Goal: Book appointment/travel/reservation

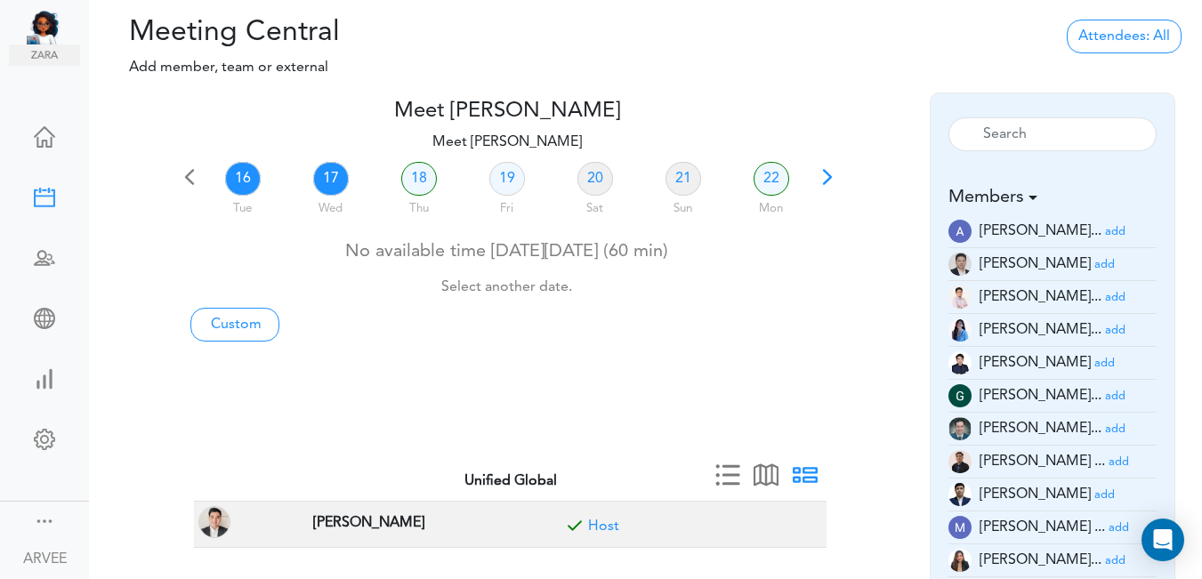
click at [337, 178] on link "17" at bounding box center [331, 179] width 36 height 34
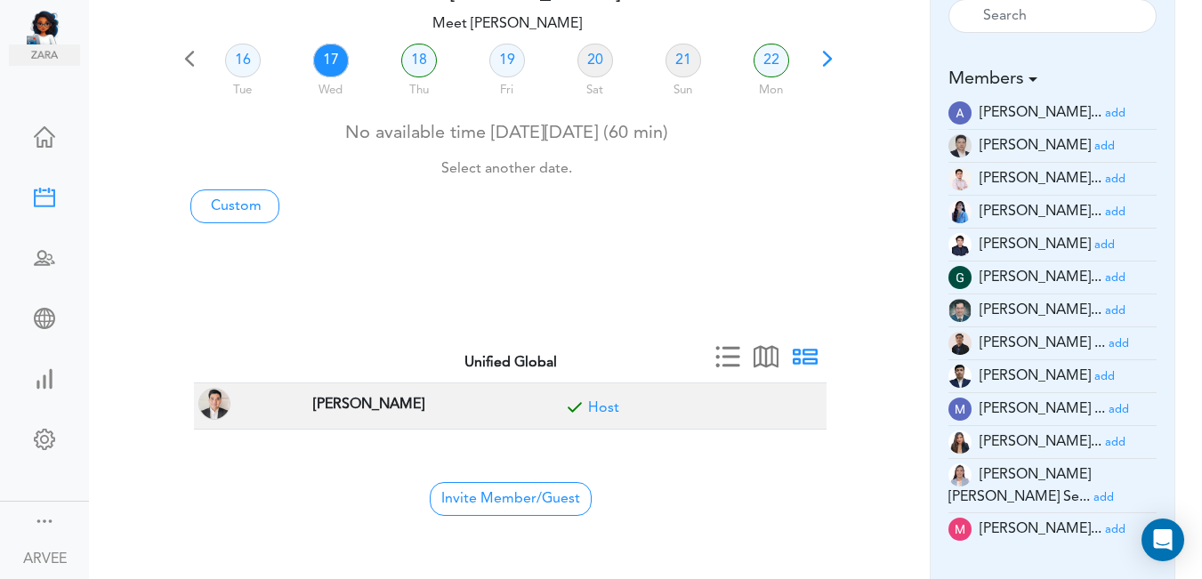
scroll to position [149, 0]
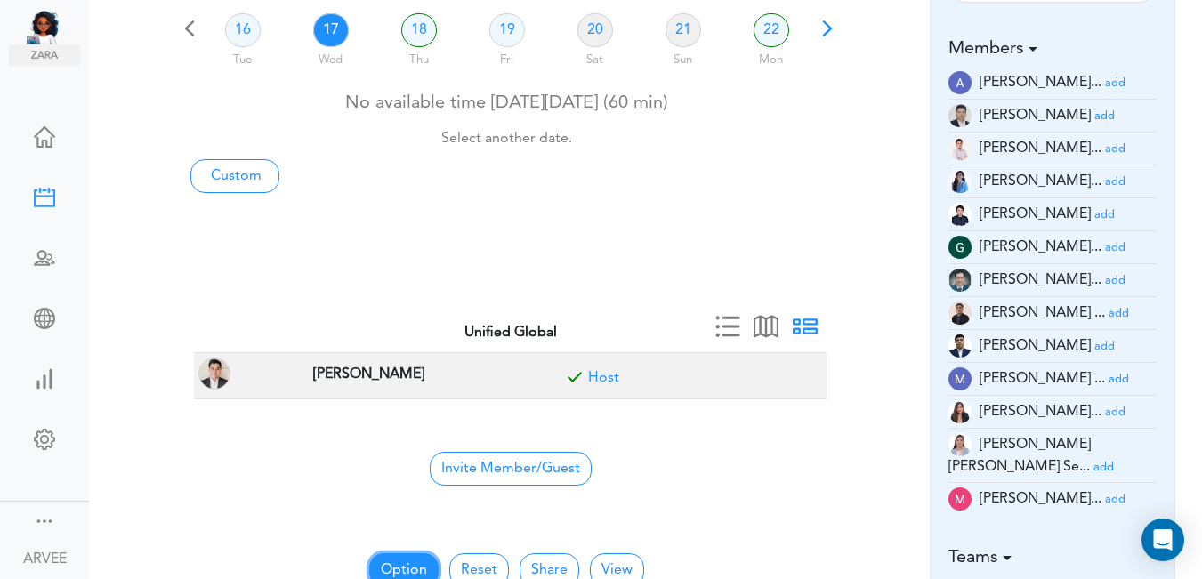
click at [397, 563] on button "Option" at bounding box center [403, 570] width 69 height 34
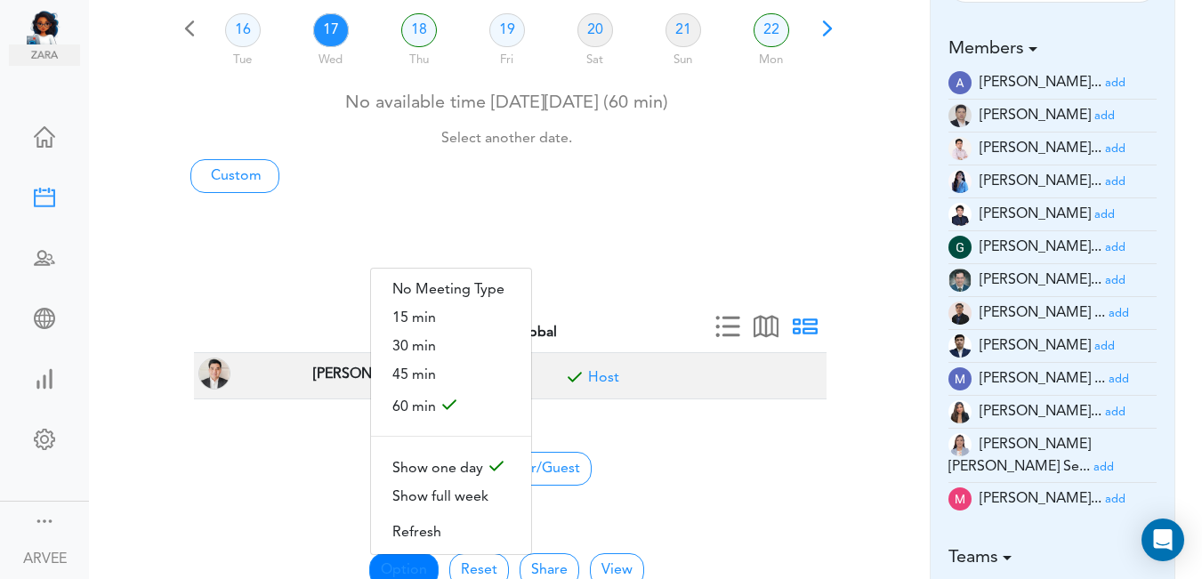
click at [431, 342] on span "30 min" at bounding box center [451, 347] width 160 height 28
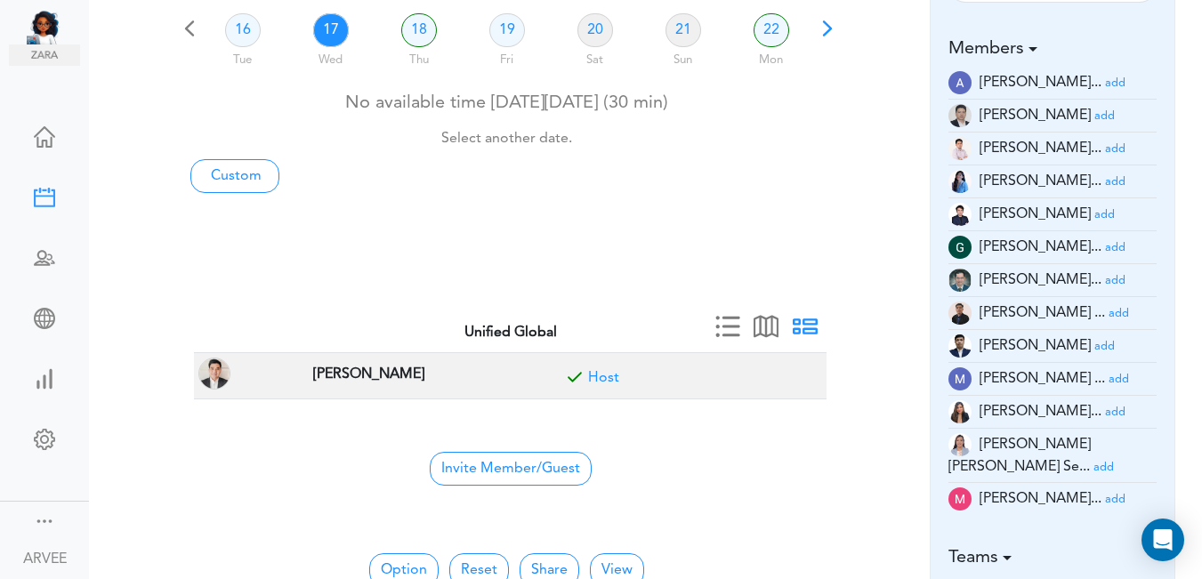
click at [432, 342] on center "Unified Global" at bounding box center [510, 333] width 611 height 17
click at [327, 23] on link "17" at bounding box center [331, 30] width 36 height 34
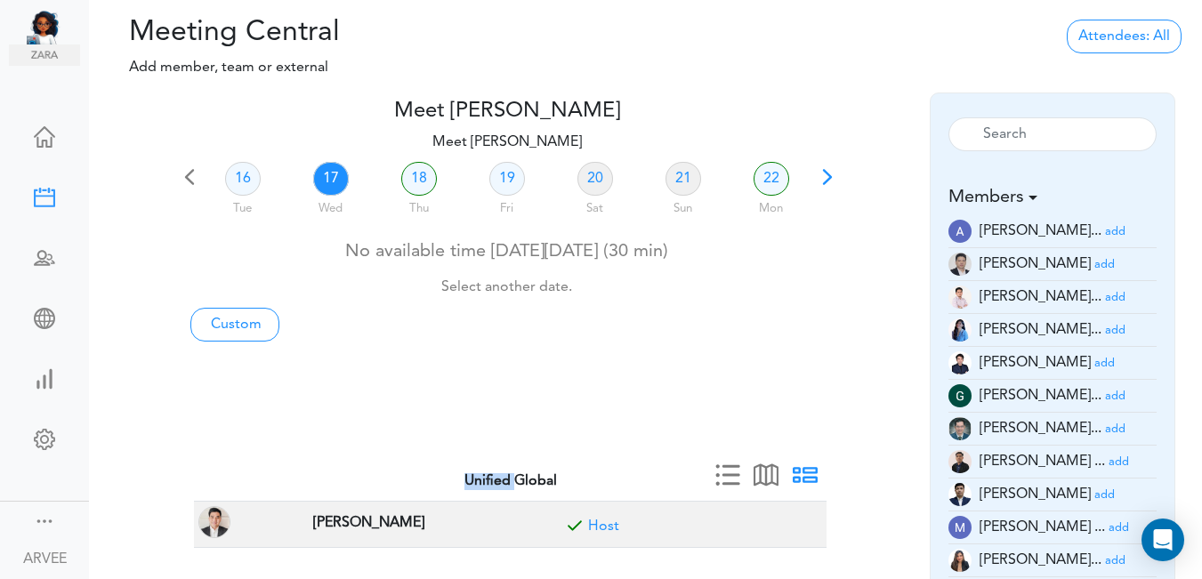
click at [335, 172] on link "17" at bounding box center [331, 179] width 36 height 34
click at [236, 325] on link "Custom" at bounding box center [234, 325] width 89 height 34
type input "Meet [PERSON_NAME]"
type input "[URL][DOMAIN_NAME][SECURITY_DATA]"
type input "[DATE]T20:00"
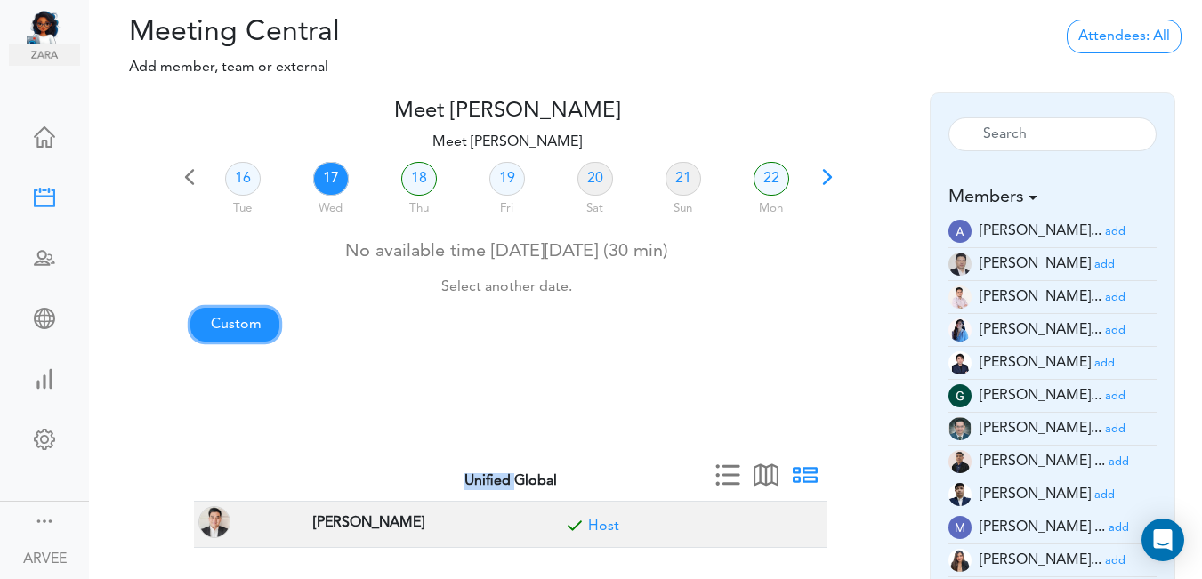
type input "[DATE]T20:30"
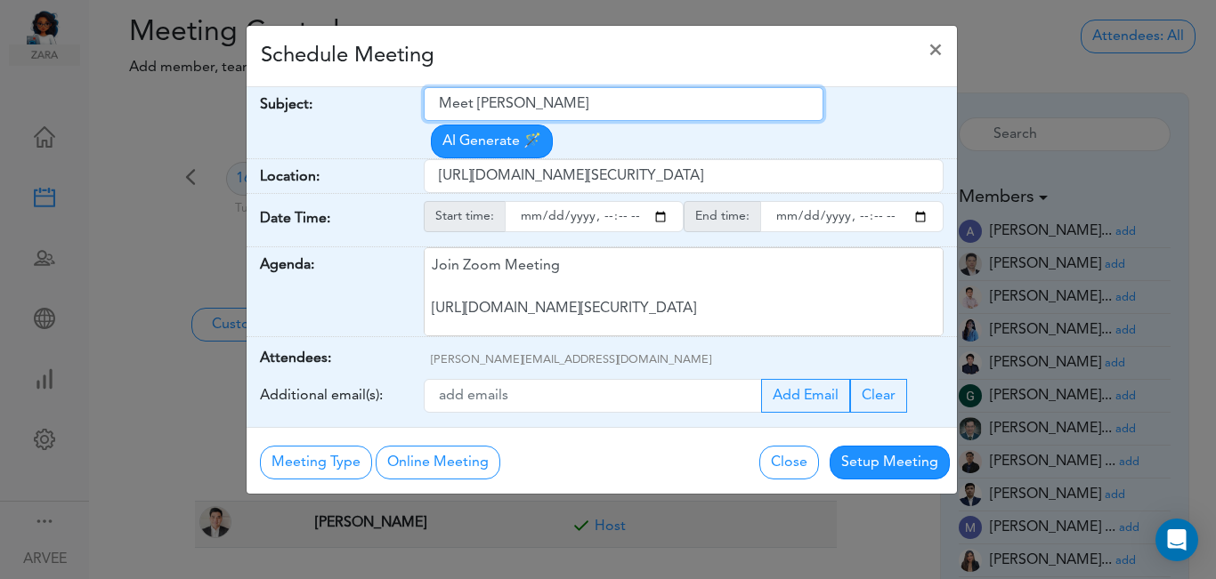
click at [442, 105] on input "Meet [PERSON_NAME]" at bounding box center [624, 104] width 400 height 34
drag, startPoint x: 442, startPoint y: 104, endPoint x: 593, endPoint y: 97, distance: 150.6
click at [593, 97] on input "Meet [PERSON_NAME]" at bounding box center [624, 104] width 400 height 34
paste input "[PERSON_NAME] discussion"
click at [443, 101] on input "[PERSON_NAME] discussion" at bounding box center [624, 104] width 400 height 34
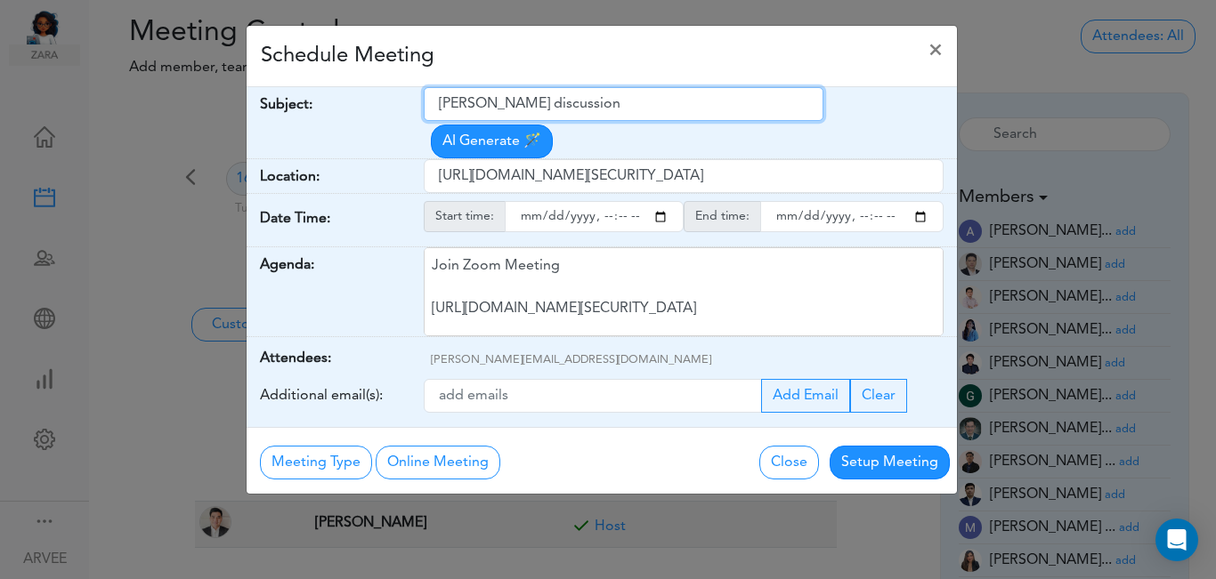
click at [504, 101] on input "[PERSON_NAME] discussion" at bounding box center [624, 104] width 400 height 34
click at [521, 101] on input "[PERSON_NAME] discussion" at bounding box center [624, 104] width 400 height 34
type input "[PERSON_NAME] Discussion"
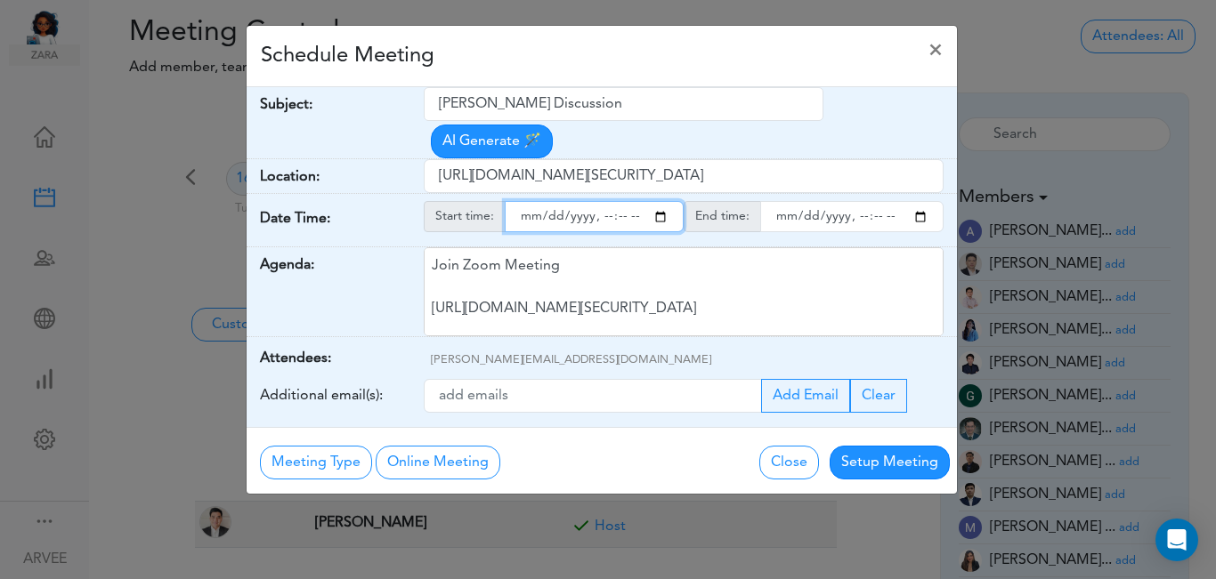
click at [664, 201] on input "starttime" at bounding box center [594, 216] width 179 height 31
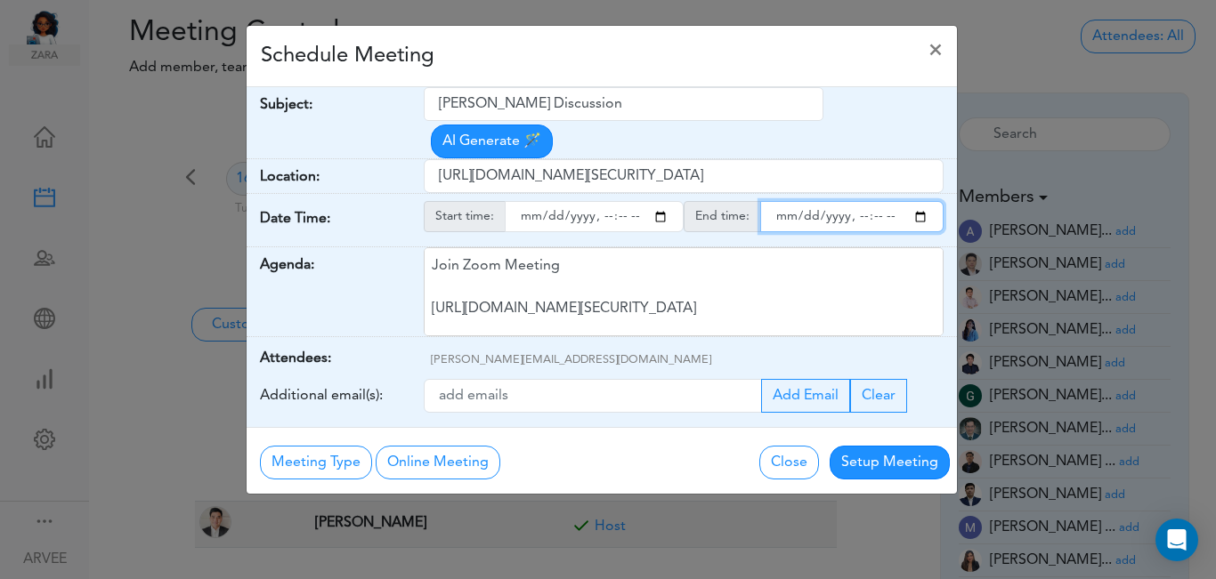
type input "[DATE]T21:00"
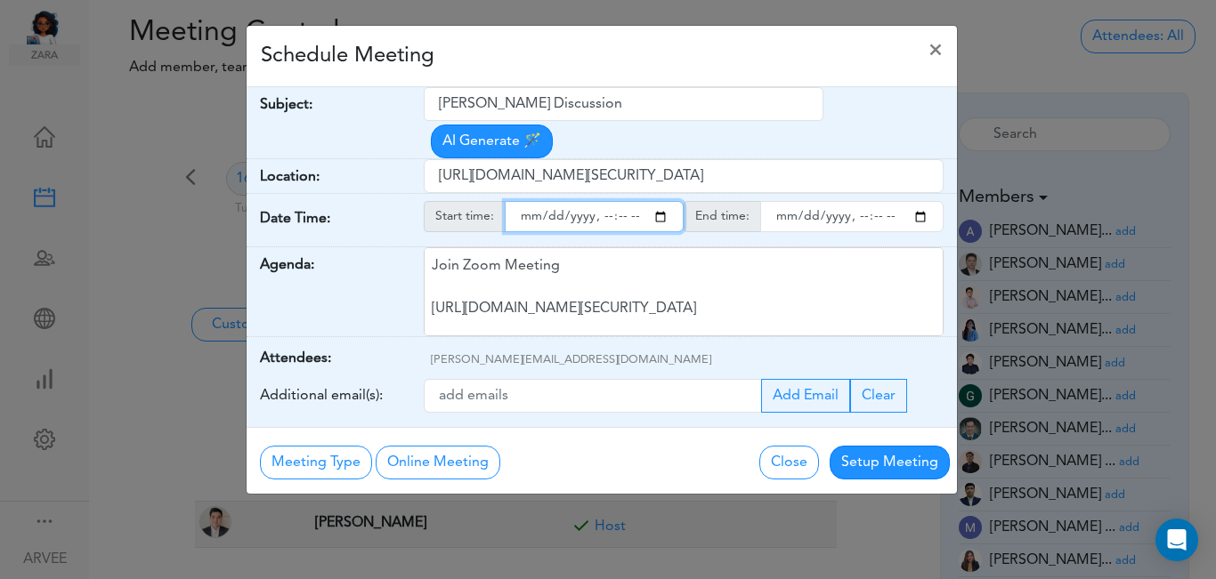
click at [916, 201] on input "endtime" at bounding box center [851, 216] width 183 height 31
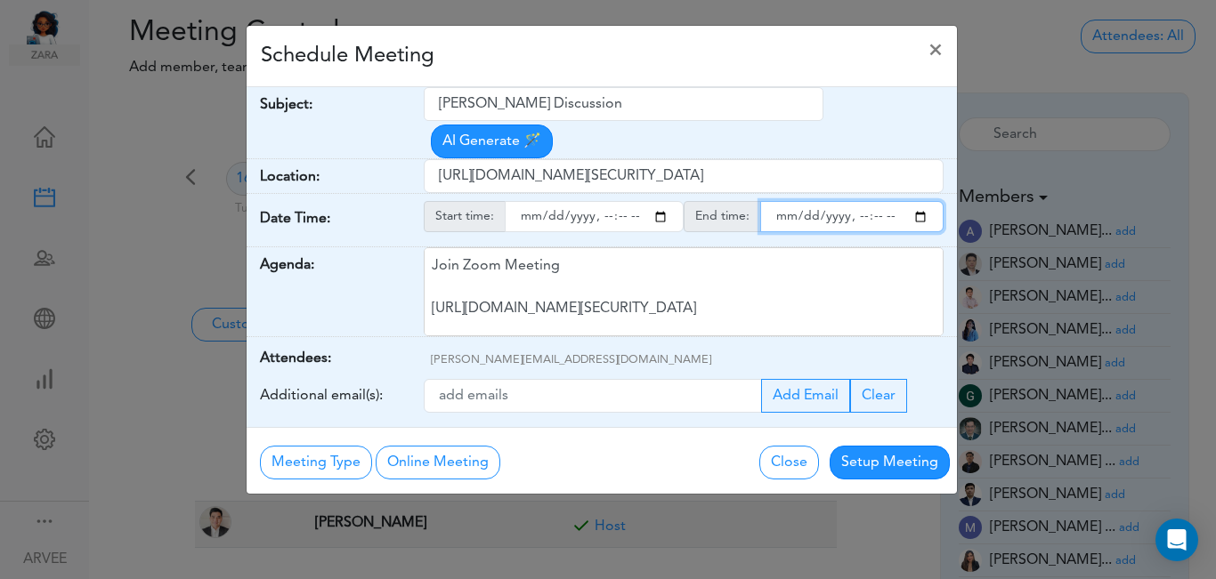
click at [916, 201] on input "endtime" at bounding box center [851, 216] width 183 height 31
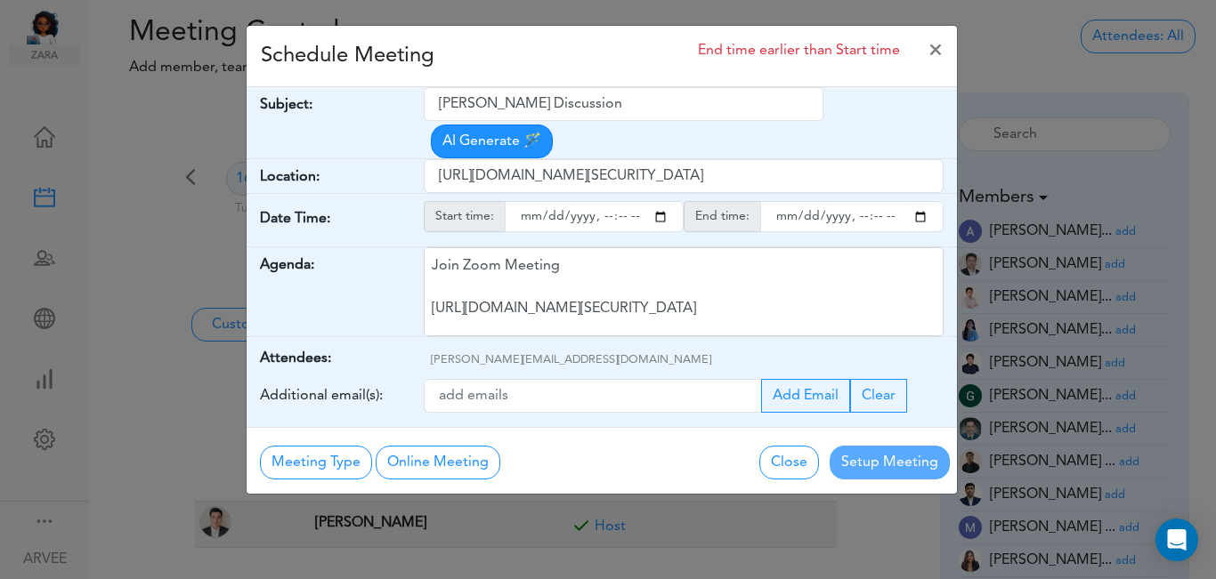
type input "[DATE]T21:30"
click at [587, 69] on div "Schedule Meeting End time earlier than Start time ×" at bounding box center [601, 56] width 710 height 61
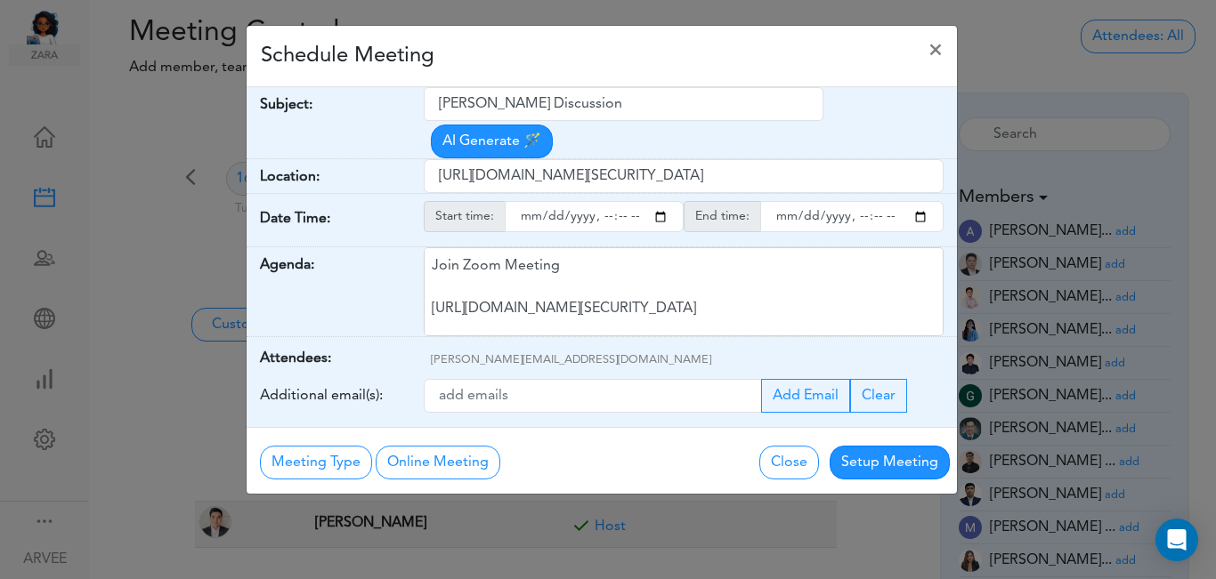
click at [587, 69] on div "Schedule Meeting ×" at bounding box center [601, 56] width 710 height 61
click at [920, 446] on button "Setup Meeting" at bounding box center [889, 463] width 120 height 34
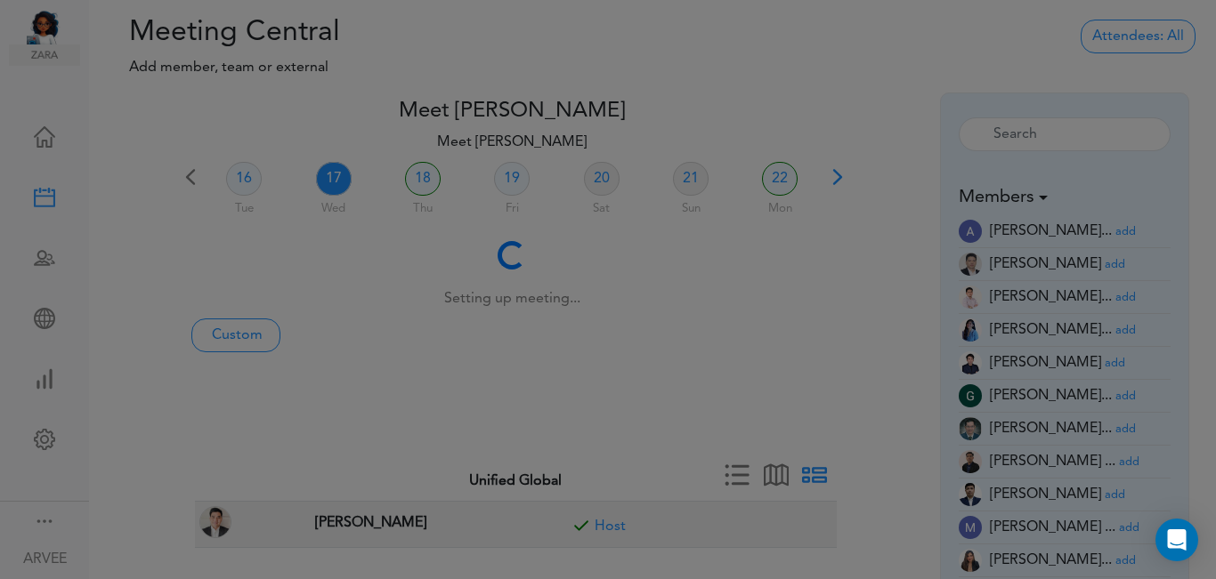
click at [918, 422] on button "Setup Meeting" at bounding box center [889, 418] width 120 height 34
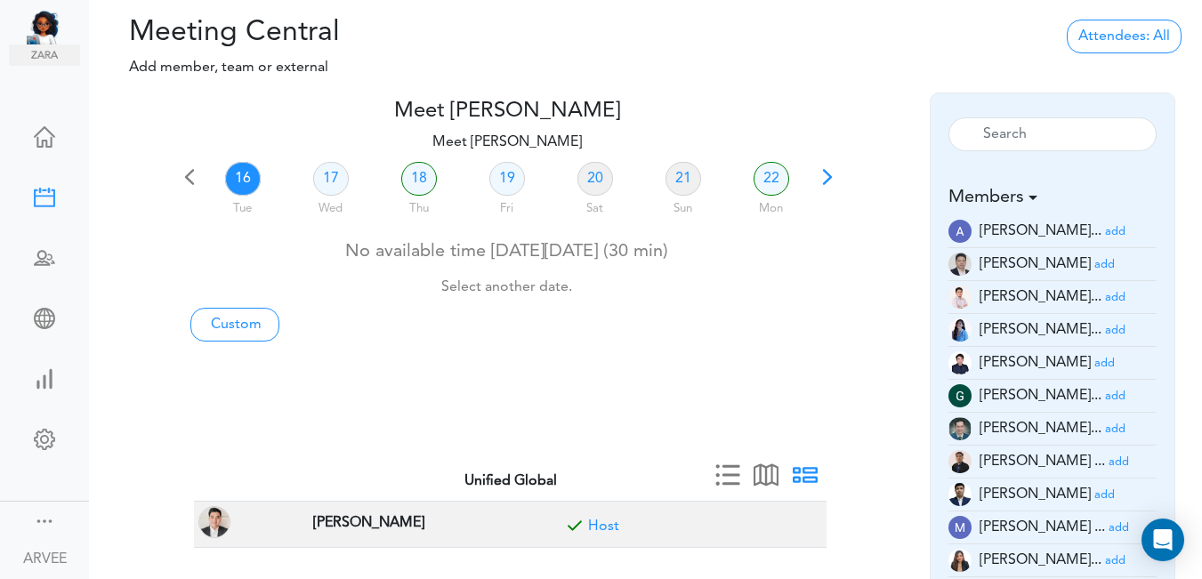
click at [826, 175] on span at bounding box center [827, 183] width 25 height 25
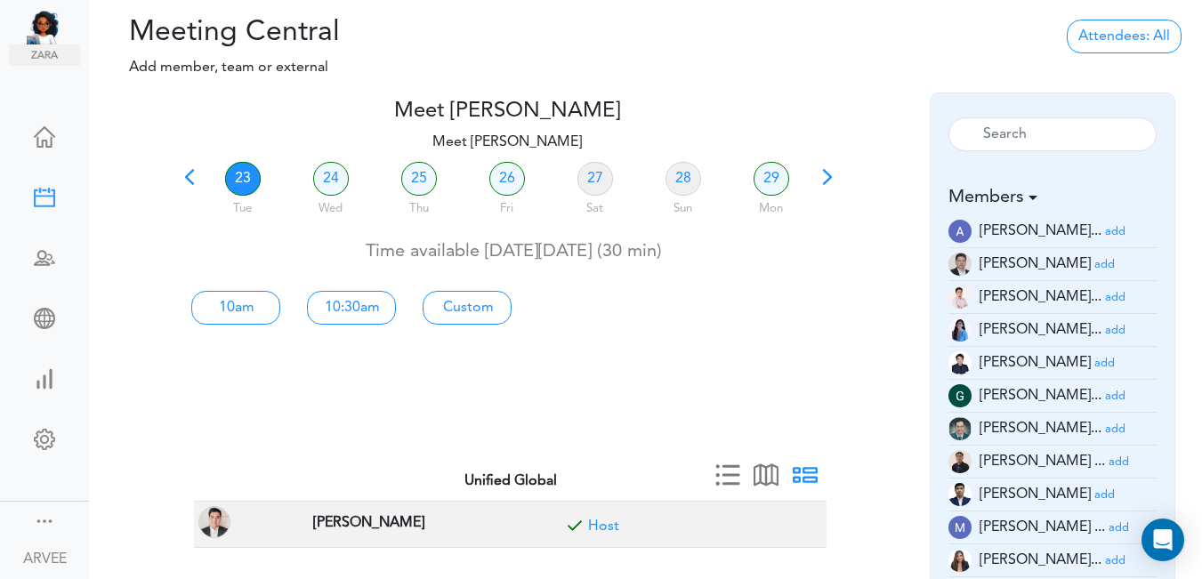
click at [235, 172] on link "23" at bounding box center [243, 179] width 36 height 34
click at [457, 306] on link "Custom" at bounding box center [467, 308] width 89 height 34
type input "Meet [PERSON_NAME]"
type input "[URL][DOMAIN_NAME][SECURITY_DATA]"
type input "[DATE]T10:00"
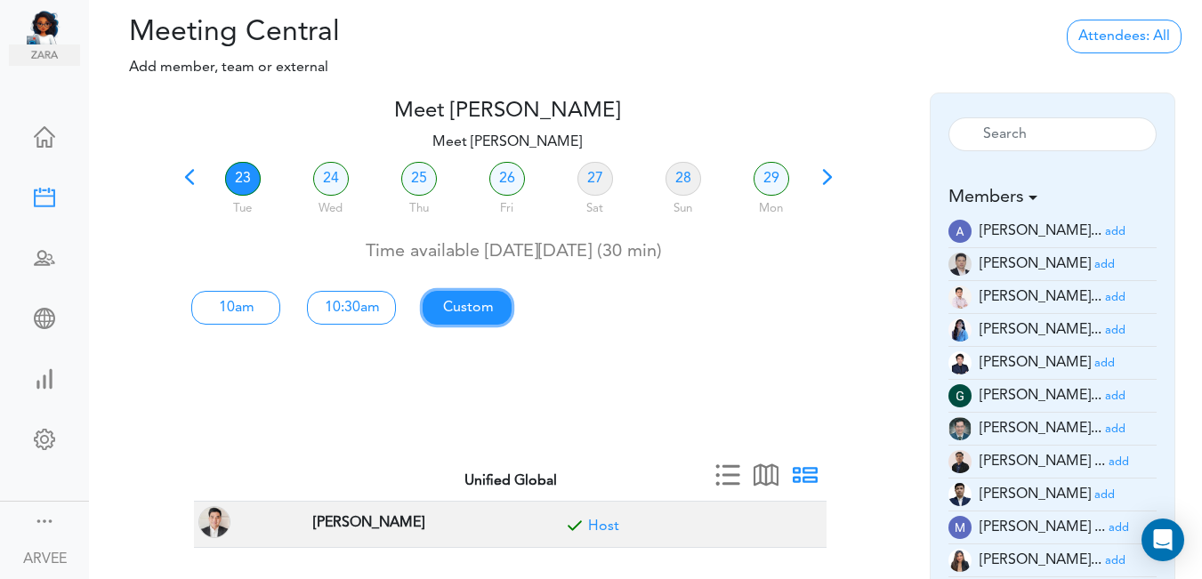
type input "[DATE]T10:30"
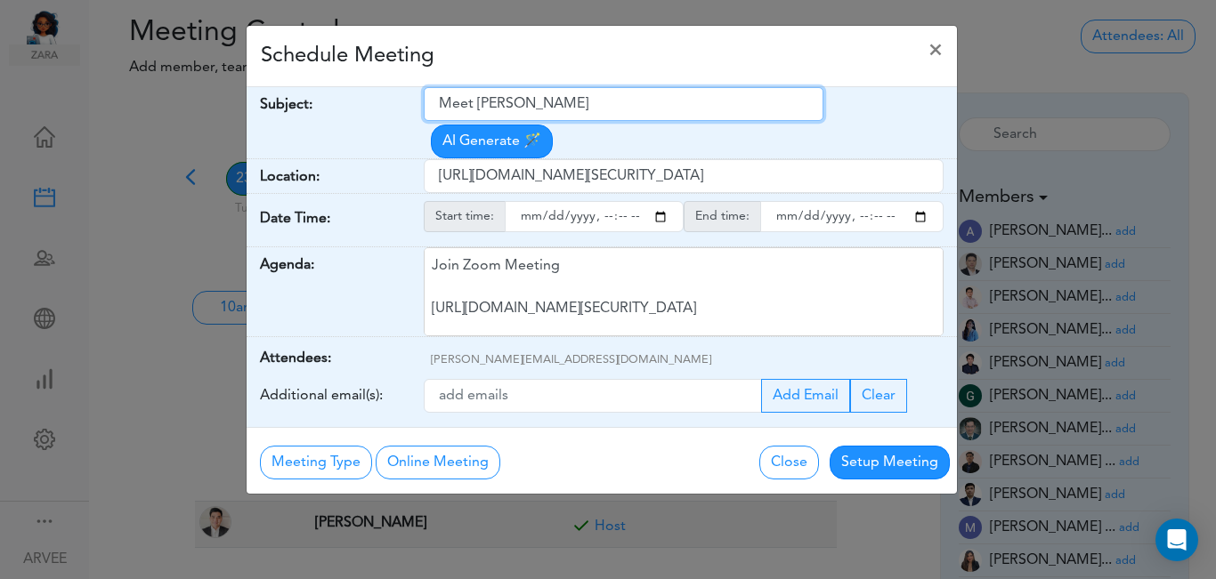
click at [443, 105] on input "Meet [PERSON_NAME]" at bounding box center [624, 104] width 400 height 34
drag, startPoint x: 443, startPoint y: 105, endPoint x: 477, endPoint y: 117, distance: 36.0
click at [615, 99] on input "Meet [PERSON_NAME]" at bounding box center [624, 104] width 400 height 34
paste input "Internal Meeting"
click at [642, 99] on input "Internal Meeting" at bounding box center [624, 104] width 400 height 34
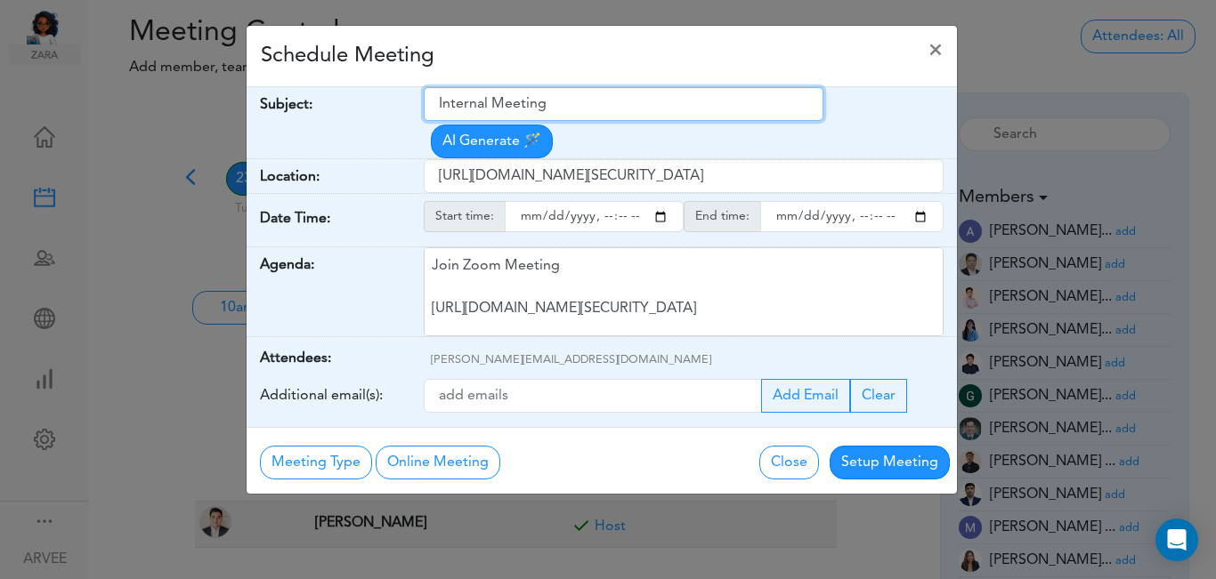
type input "Internal Meeting"
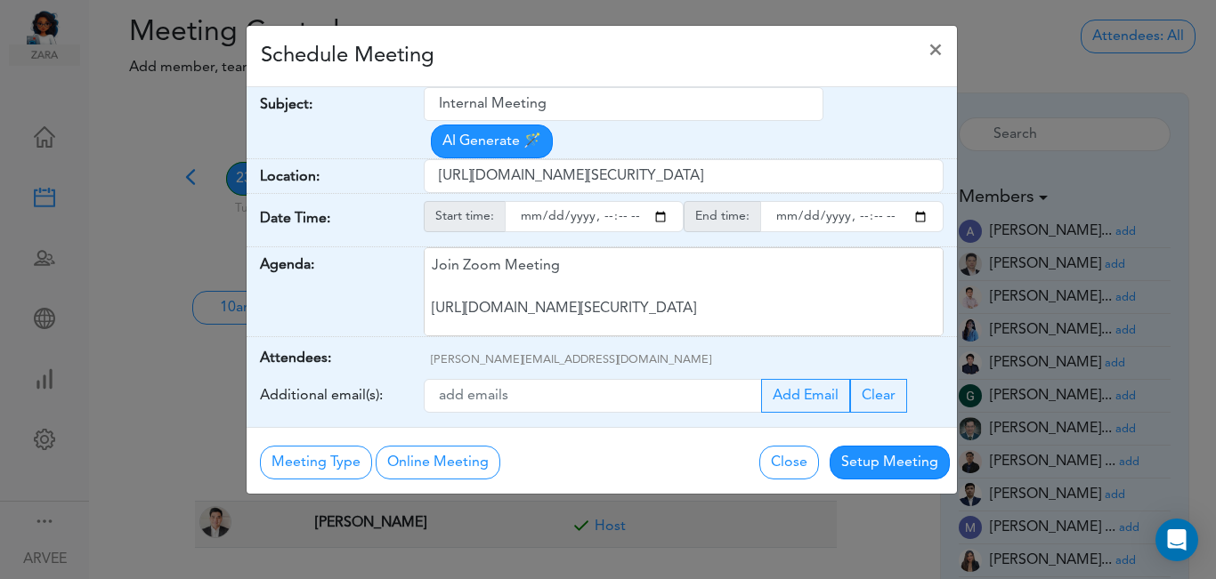
click at [592, 442] on div "Meeting Type No Meeting Type Online Meeting Zoom Meeting Google Meeting Outlook…" at bounding box center [437, 460] width 355 height 37
click at [658, 201] on input "starttime" at bounding box center [594, 216] width 179 height 31
type input "[DATE]T15:00"
click at [923, 201] on input "endtime" at bounding box center [851, 216] width 183 height 31
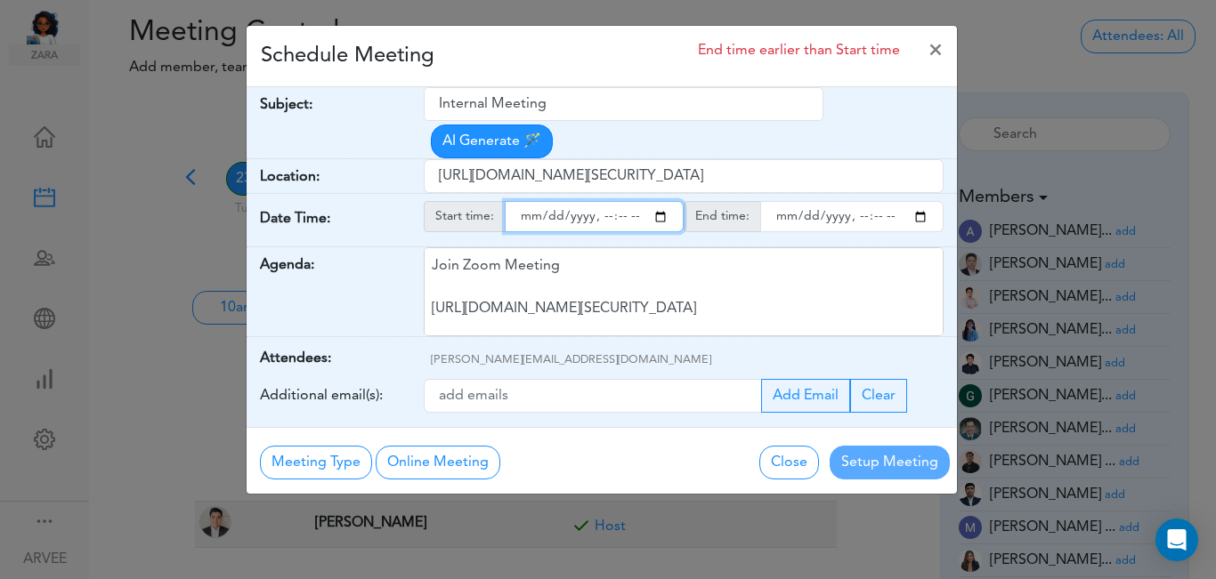
click at [877, 201] on input "endtime" at bounding box center [851, 216] width 183 height 31
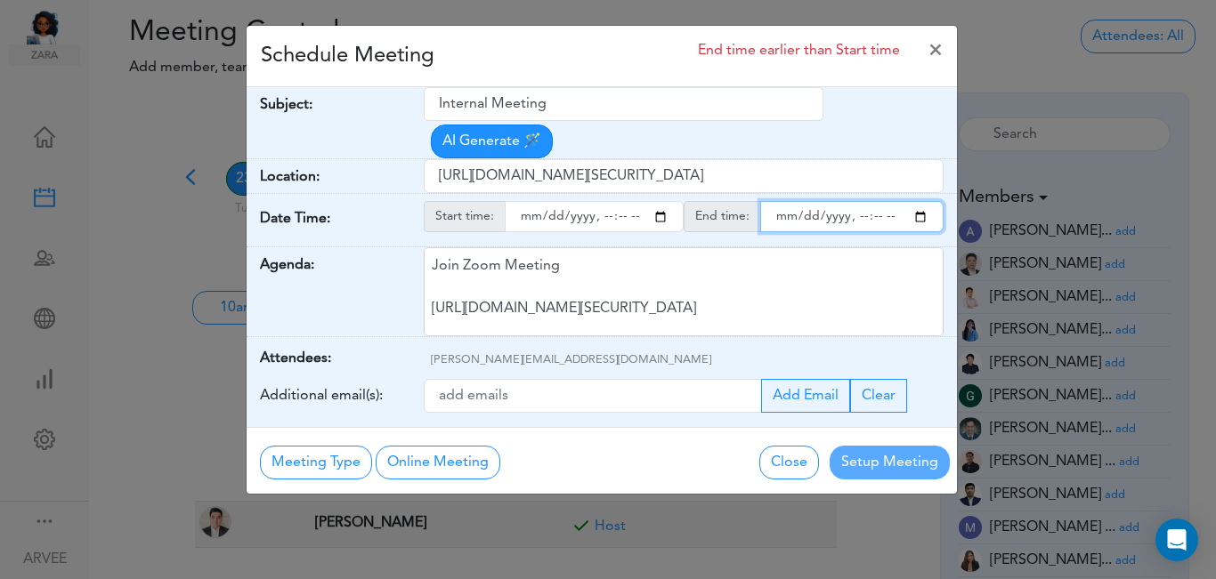
click at [921, 201] on input "endtime" at bounding box center [851, 216] width 183 height 31
click at [874, 201] on input "endtime" at bounding box center [851, 216] width 183 height 31
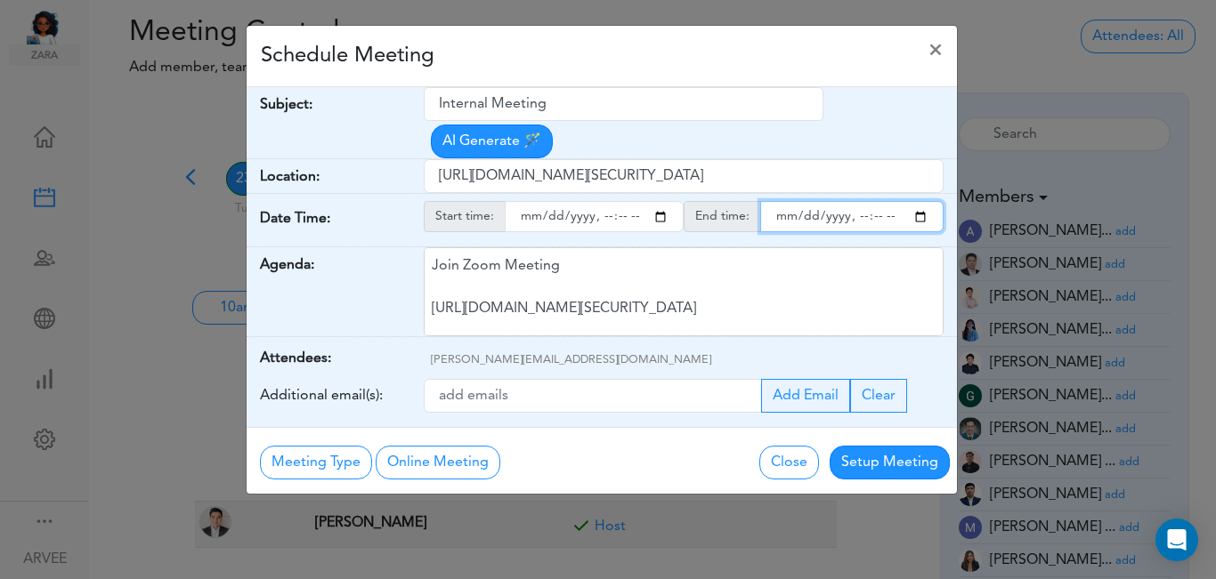
click at [874, 201] on input "endtime" at bounding box center [851, 216] width 183 height 31
type input "[DATE]T16:00"
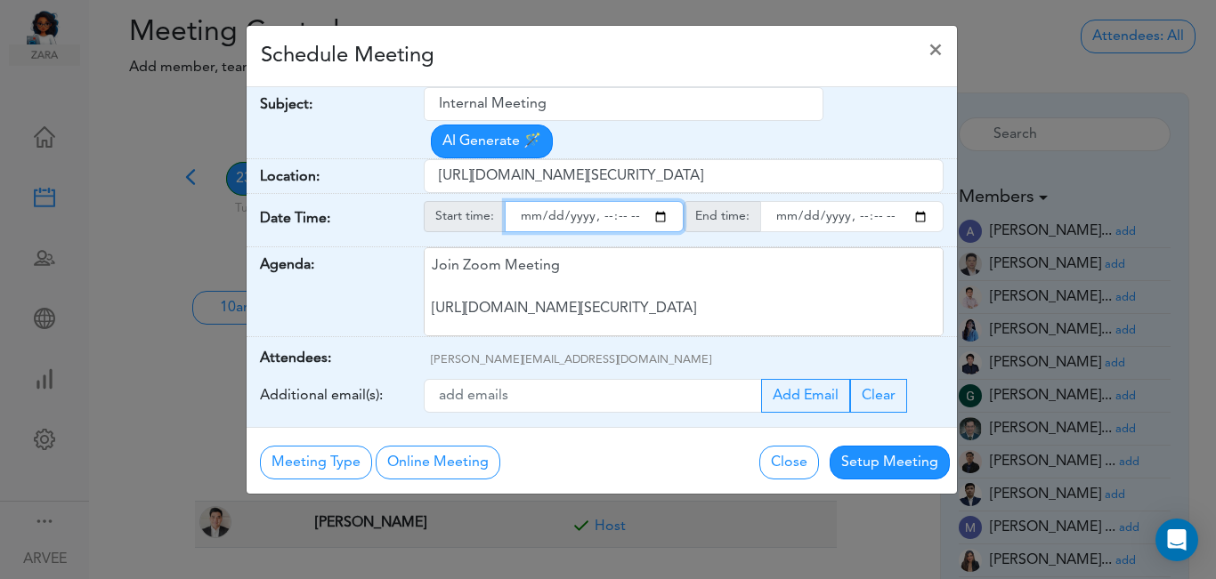
click at [619, 201] on input "starttime" at bounding box center [594, 216] width 179 height 31
type input "[DATE]T15:30"
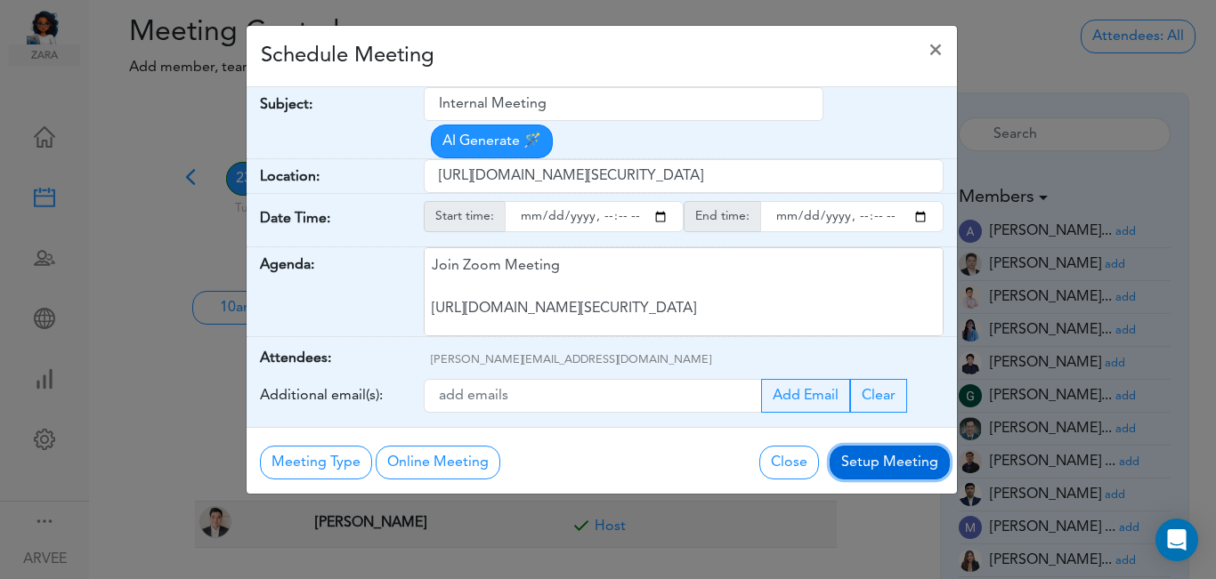
click at [872, 446] on button "Setup Meeting" at bounding box center [889, 463] width 120 height 34
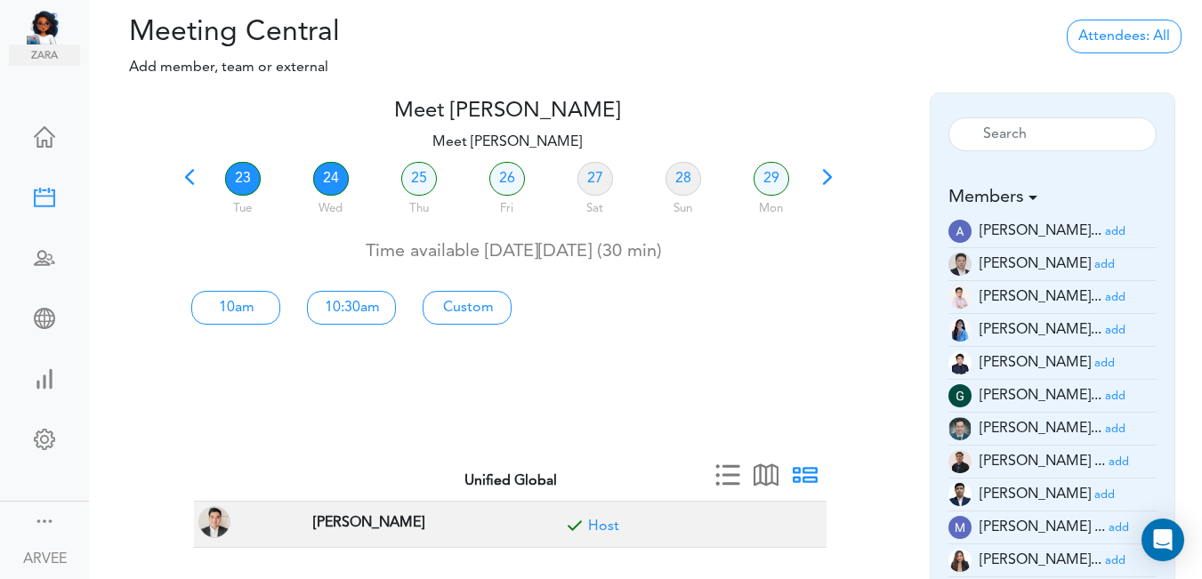
click at [332, 177] on link "24" at bounding box center [331, 179] width 36 height 34
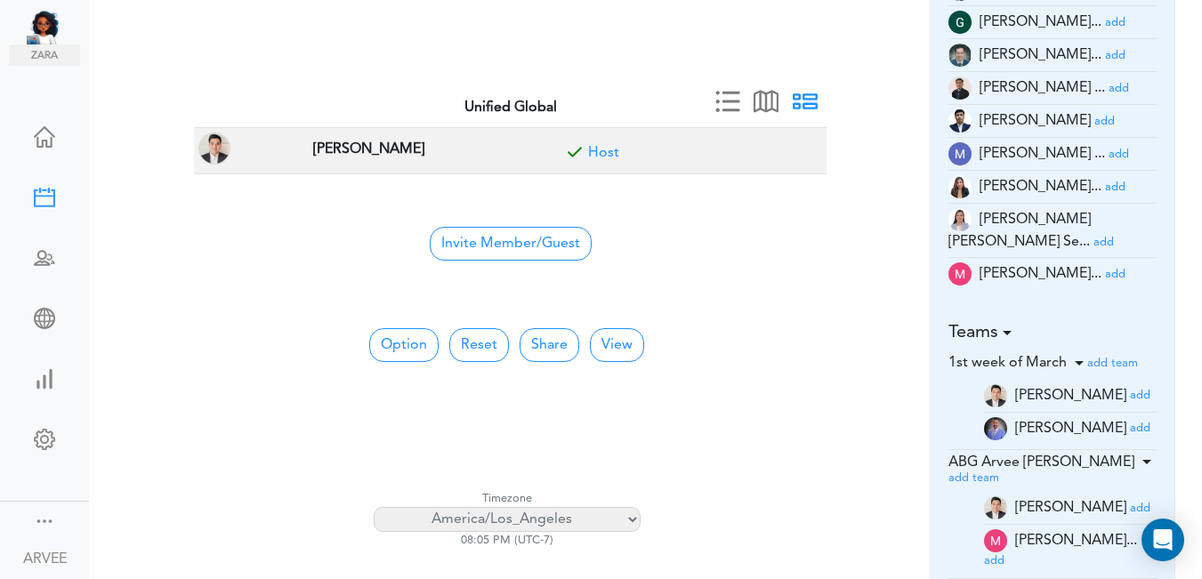
scroll to position [395, 0]
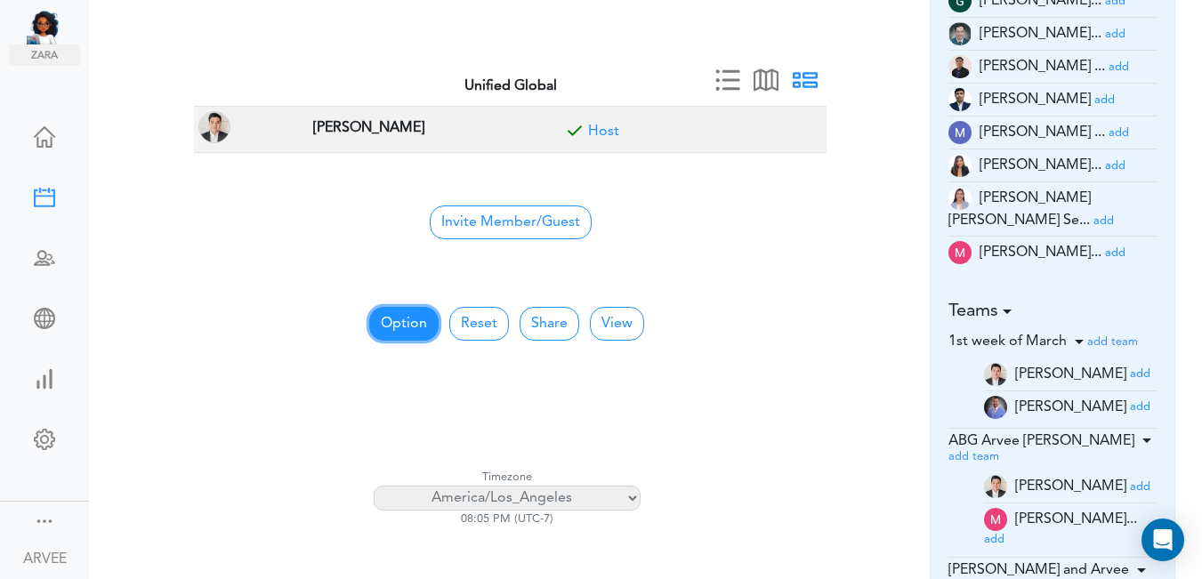
click at [393, 315] on button "Option" at bounding box center [403, 324] width 69 height 34
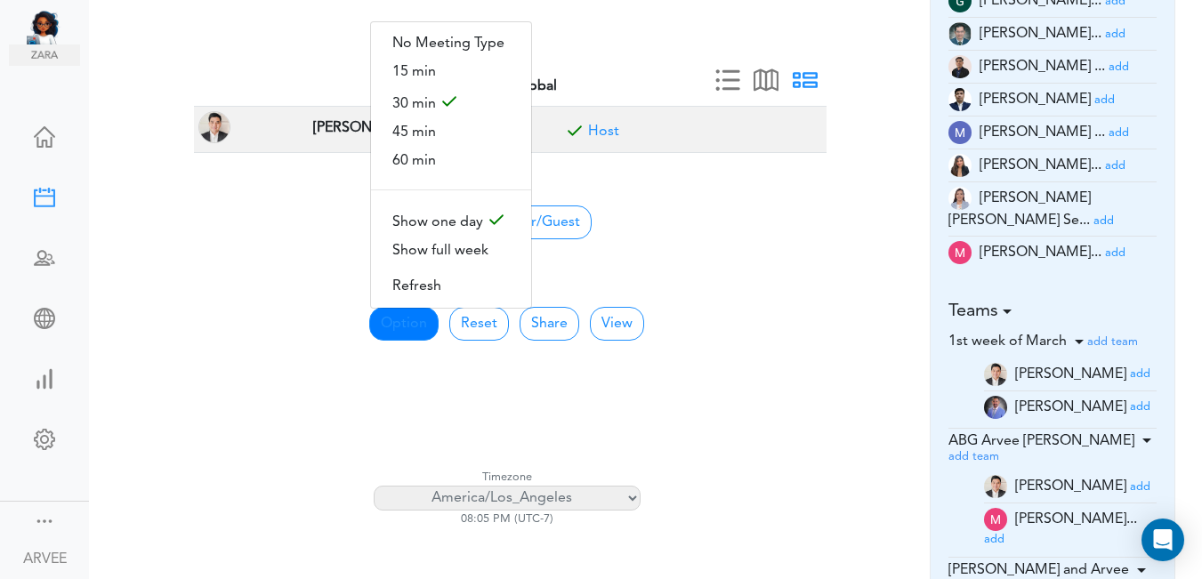
drag, startPoint x: 427, startPoint y: 158, endPoint x: 475, endPoint y: 166, distance: 48.7
click at [427, 158] on span "60 min" at bounding box center [451, 161] width 160 height 28
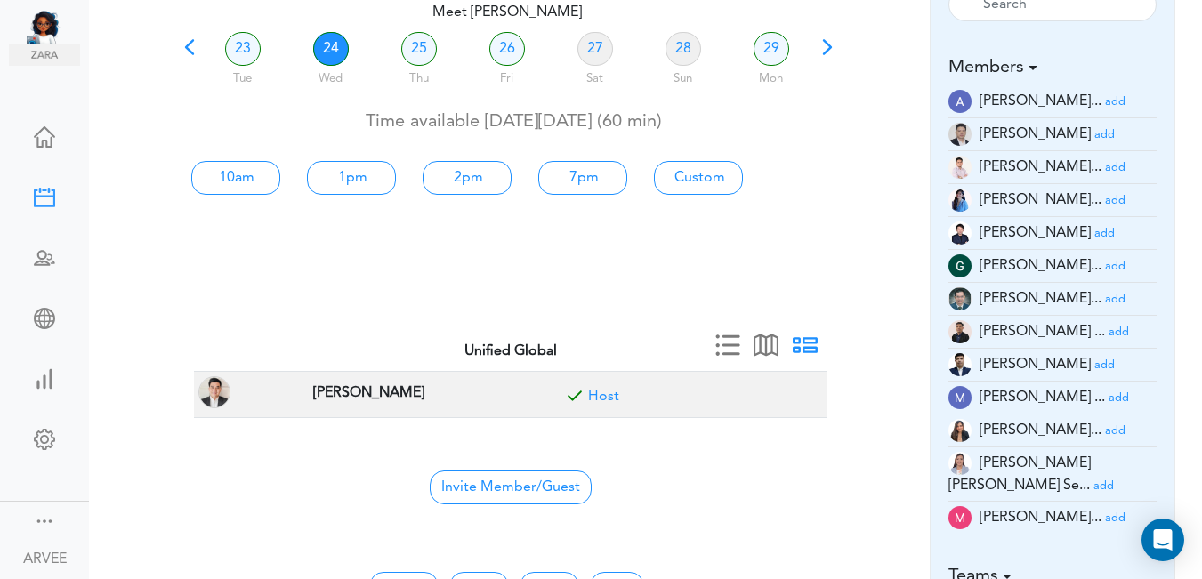
scroll to position [124, 0]
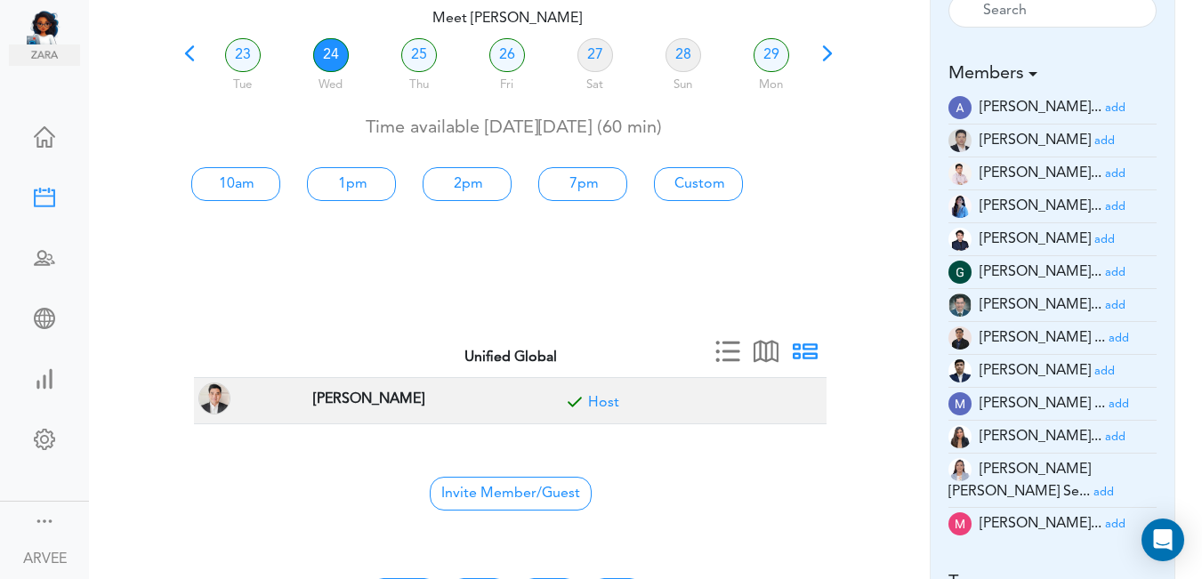
click at [1195, 112] on div "Meet [PERSON_NAME] team->name team->description at client_name" at bounding box center [645, 258] width 1113 height 579
click at [1195, 109] on div "Meet [PERSON_NAME] team->name team->description at client_name" at bounding box center [645, 258] width 1113 height 579
click at [329, 53] on link "24" at bounding box center [331, 55] width 36 height 34
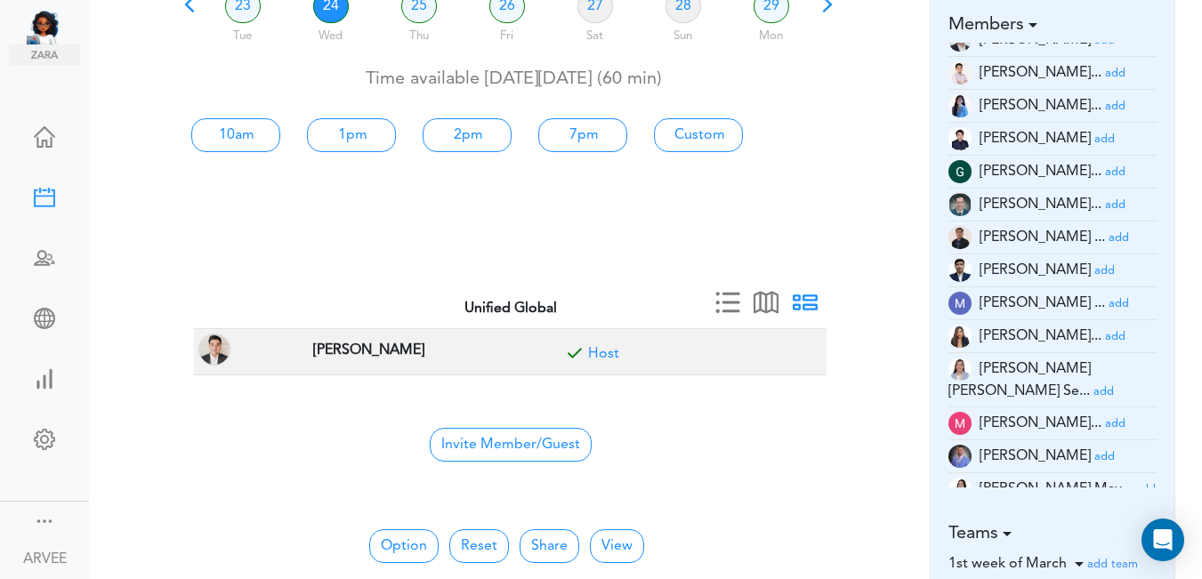
scroll to position [194, 0]
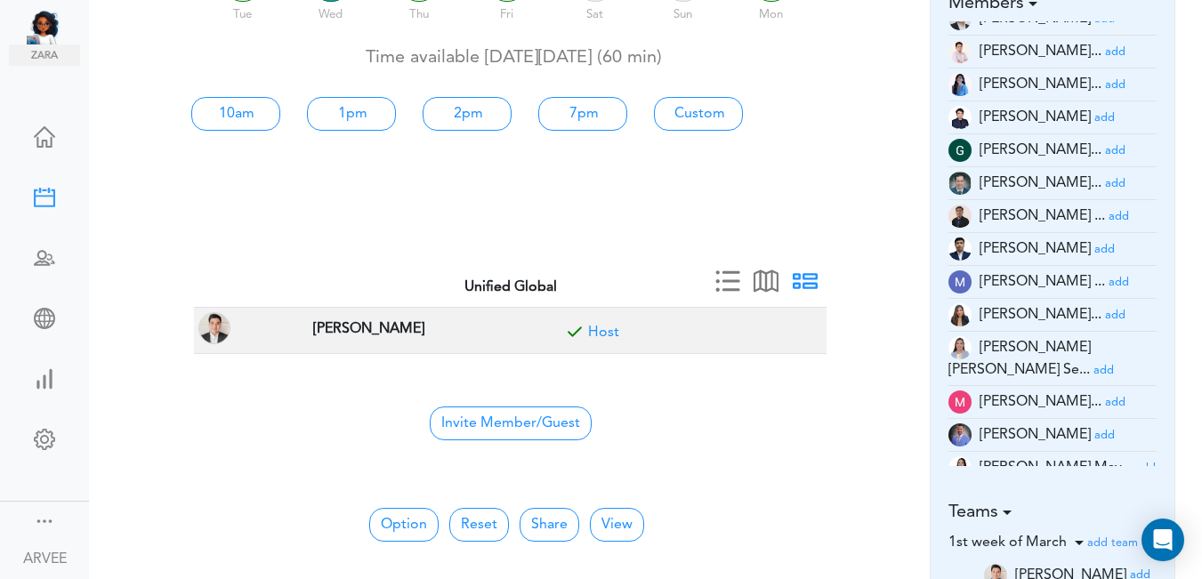
click at [1105, 397] on small "add" at bounding box center [1115, 403] width 20 height 12
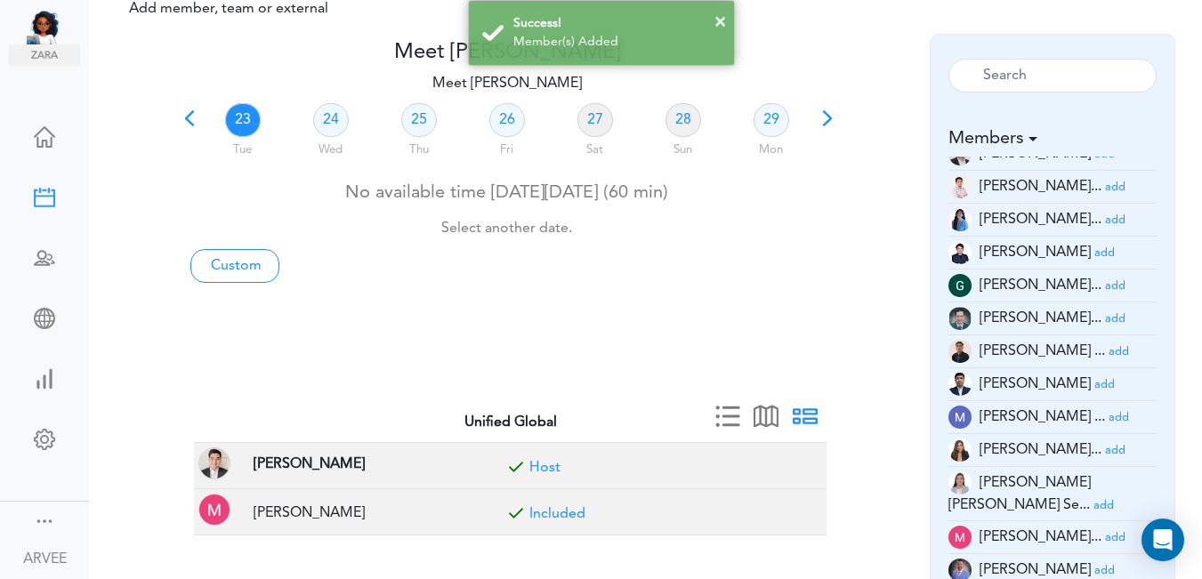
scroll to position [0, 0]
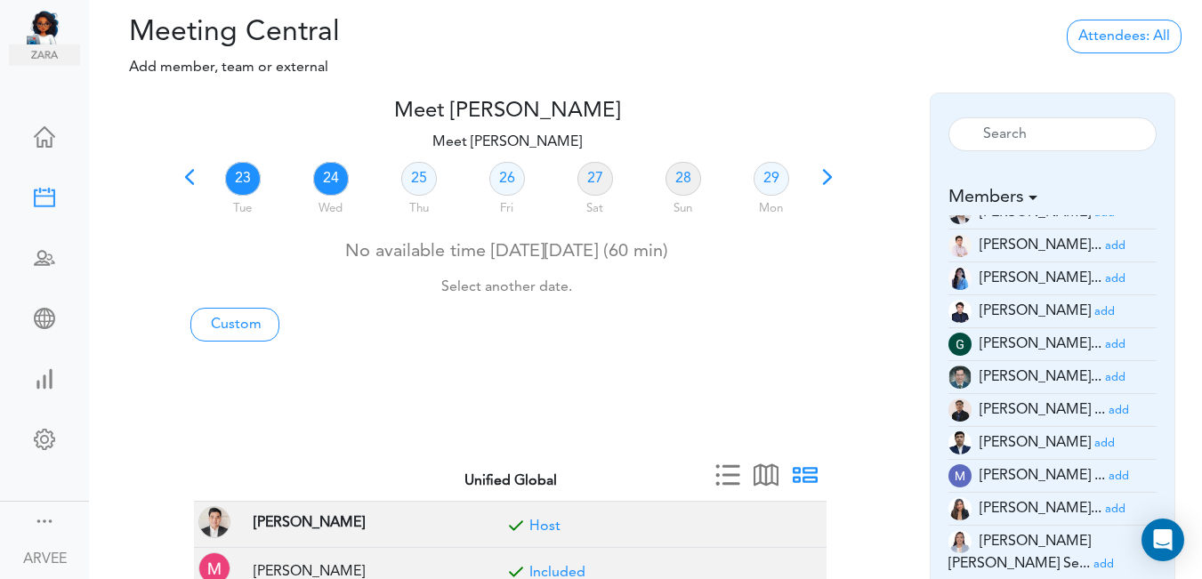
click at [327, 183] on link "24" at bounding box center [331, 179] width 36 height 34
click at [228, 318] on link "Custom" at bounding box center [234, 325] width 89 height 34
type input "Meet [PERSON_NAME]"
type input "[URL][DOMAIN_NAME][SECURITY_DATA]"
type input "[DATE]T20:00"
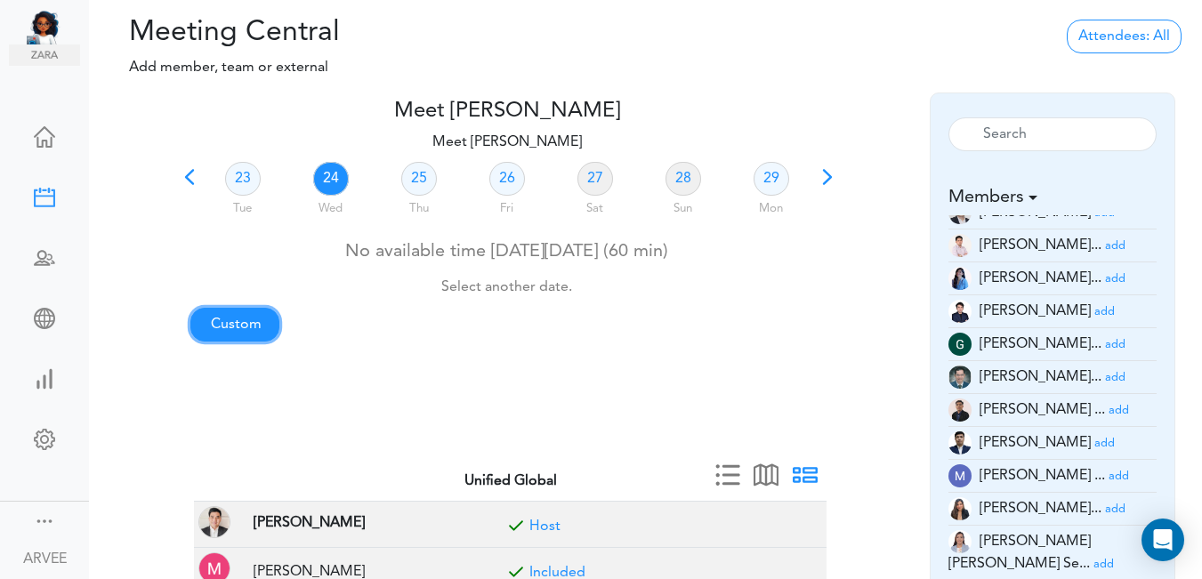
type input "[DATE]T20:30"
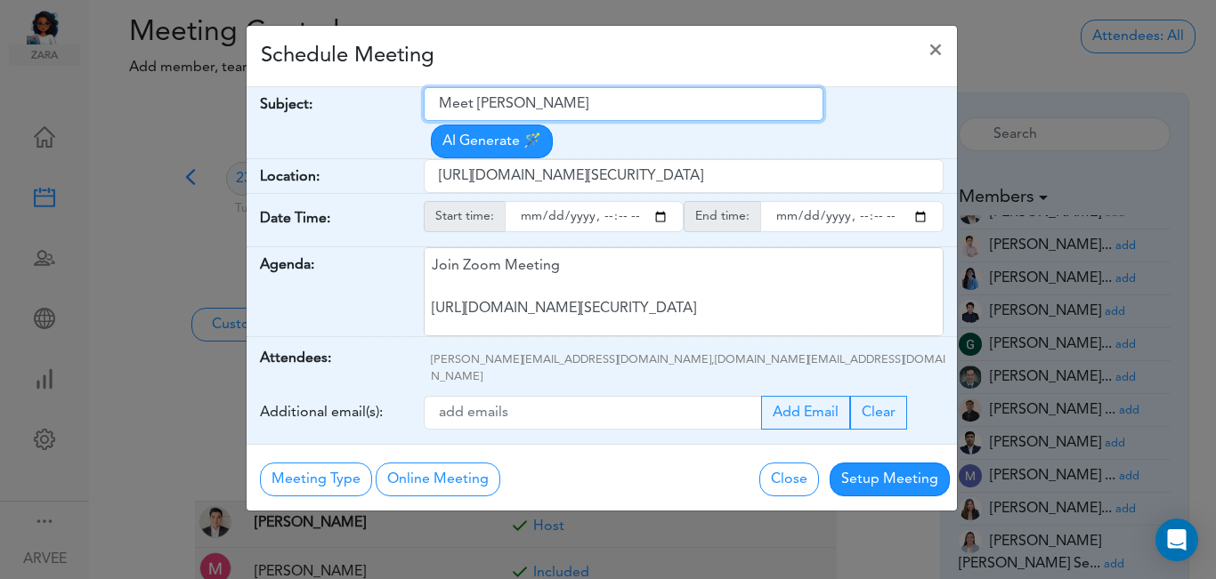
click at [443, 102] on input "Meet [PERSON_NAME]" at bounding box center [624, 104] width 400 height 34
drag, startPoint x: 443, startPoint y: 102, endPoint x: 594, endPoint y: 93, distance: 150.7
click at [594, 93] on input "Meet [PERSON_NAME]" at bounding box center [624, 104] width 400 height 34
paste input "[PERSON_NAME]- Q3 2025 Tax Plan"
type input "[PERSON_NAME]- Q3 2025 Tax Plan"
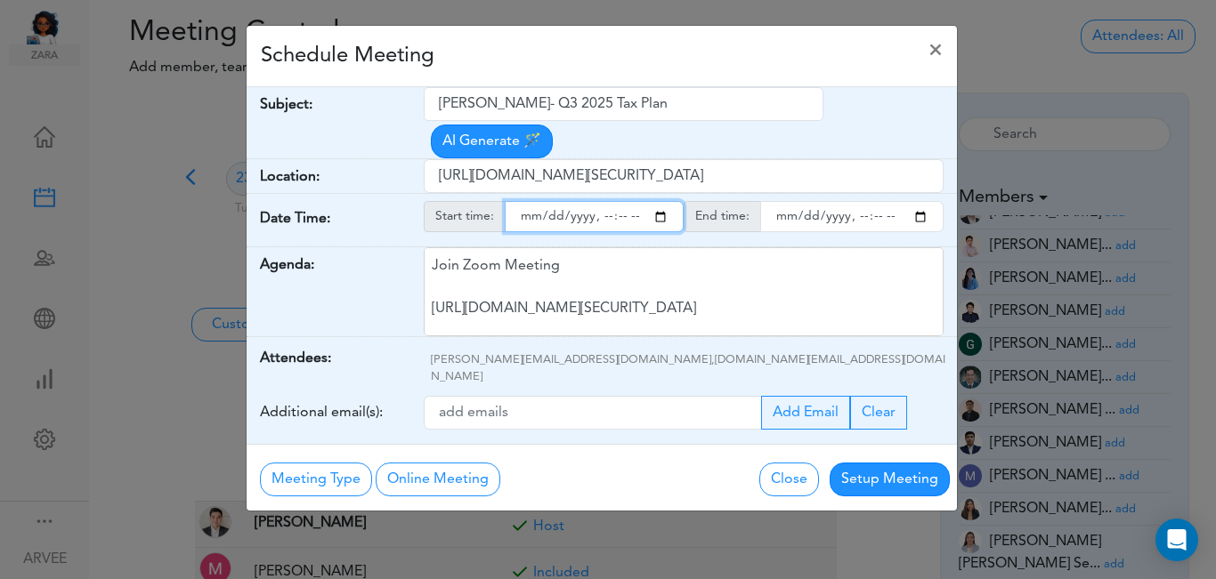
click at [659, 201] on input "starttime" at bounding box center [594, 216] width 179 height 31
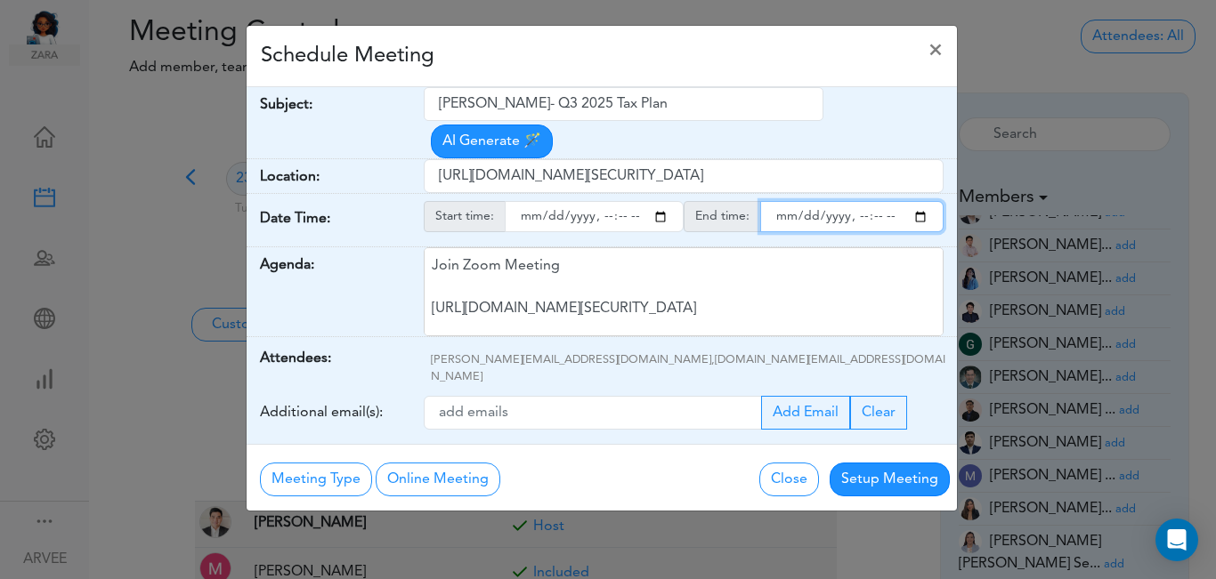
type input "[DATE]T10:00"
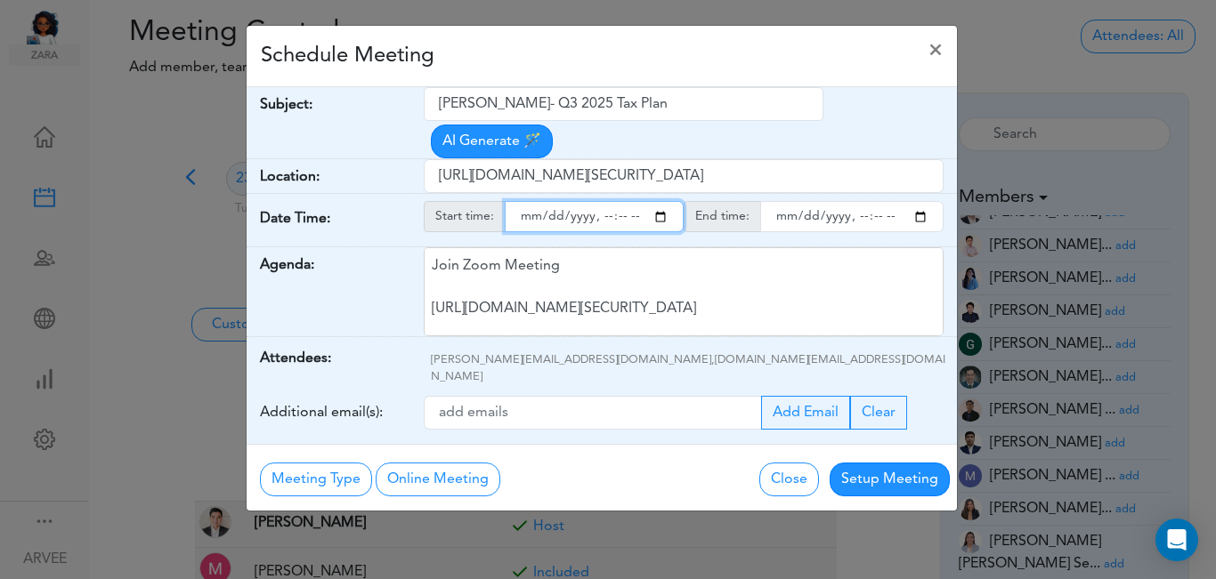
click at [918, 201] on input "endtime" at bounding box center [851, 216] width 183 height 31
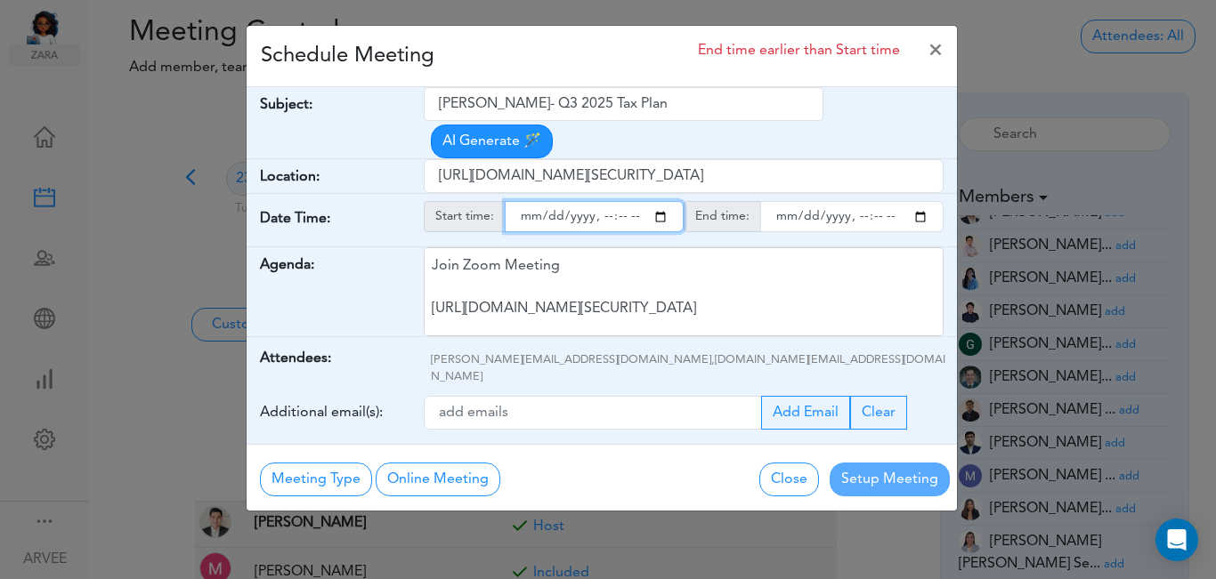
type input "[DATE]T11:30"
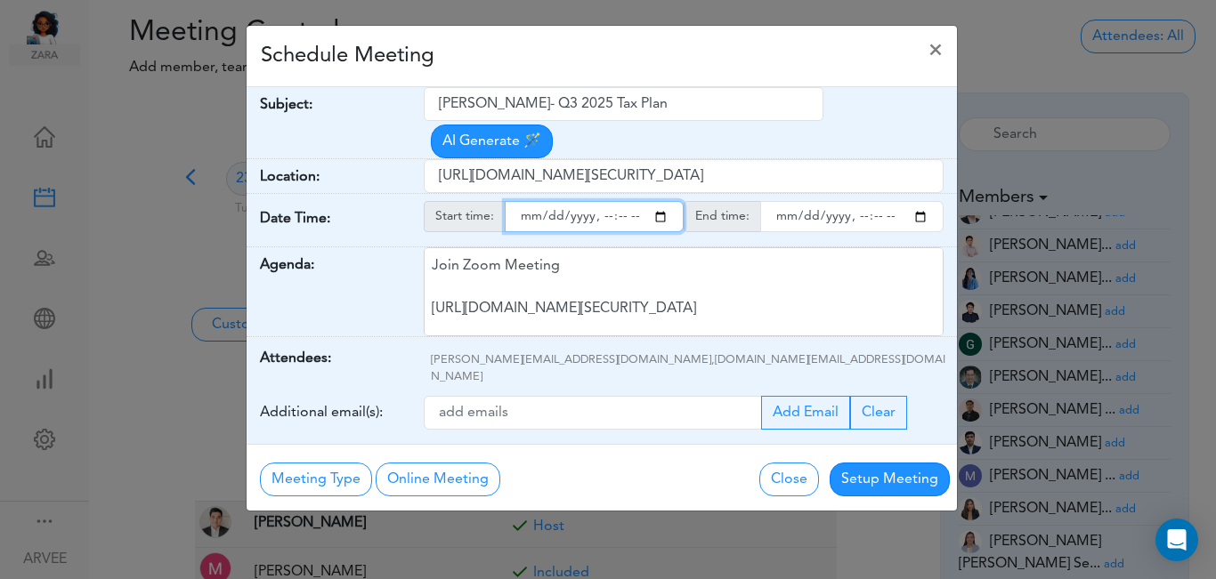
click at [621, 201] on input "starttime" at bounding box center [594, 216] width 179 height 31
type input "[DATE]T10:30"
click at [676, 68] on div "Schedule Meeting ×" at bounding box center [601, 56] width 710 height 61
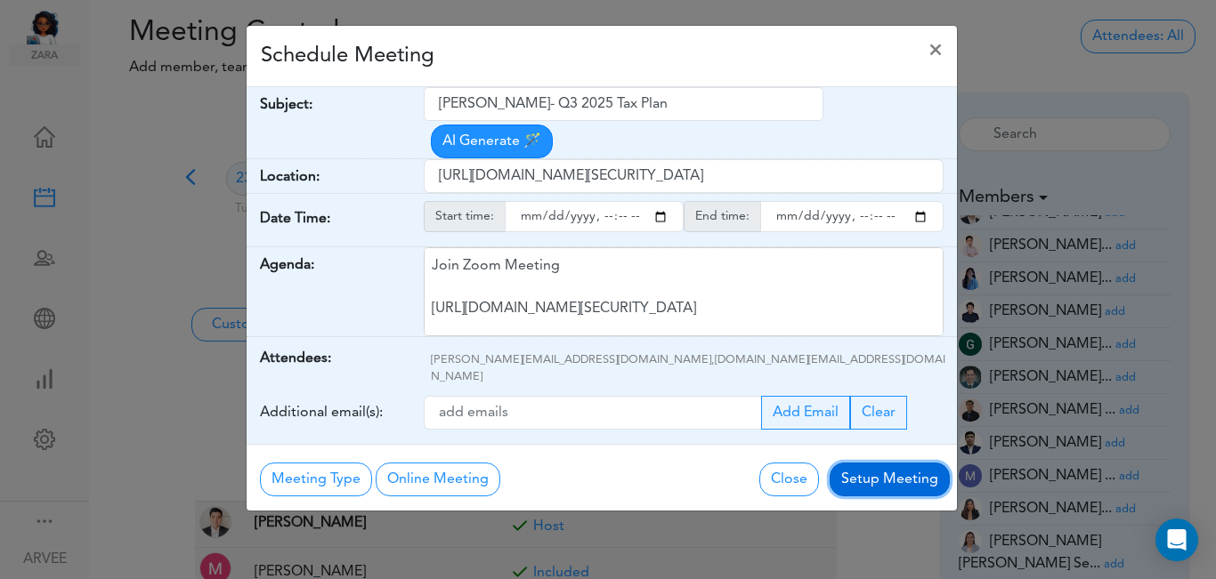
click at [877, 463] on button "Setup Meeting" at bounding box center [889, 480] width 120 height 34
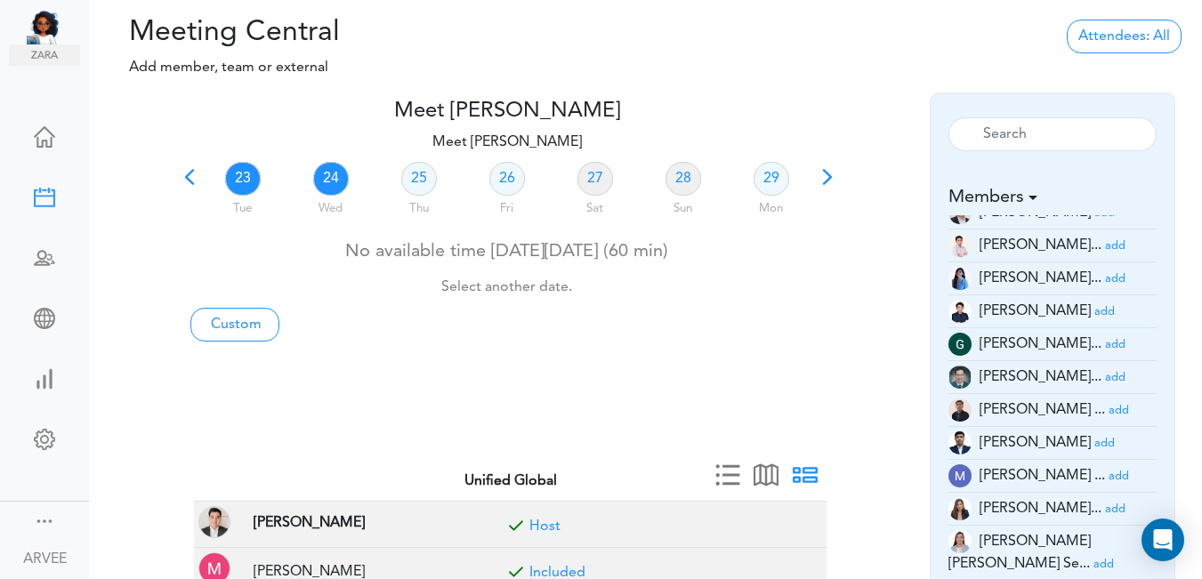
click at [332, 181] on link "24" at bounding box center [331, 179] width 36 height 34
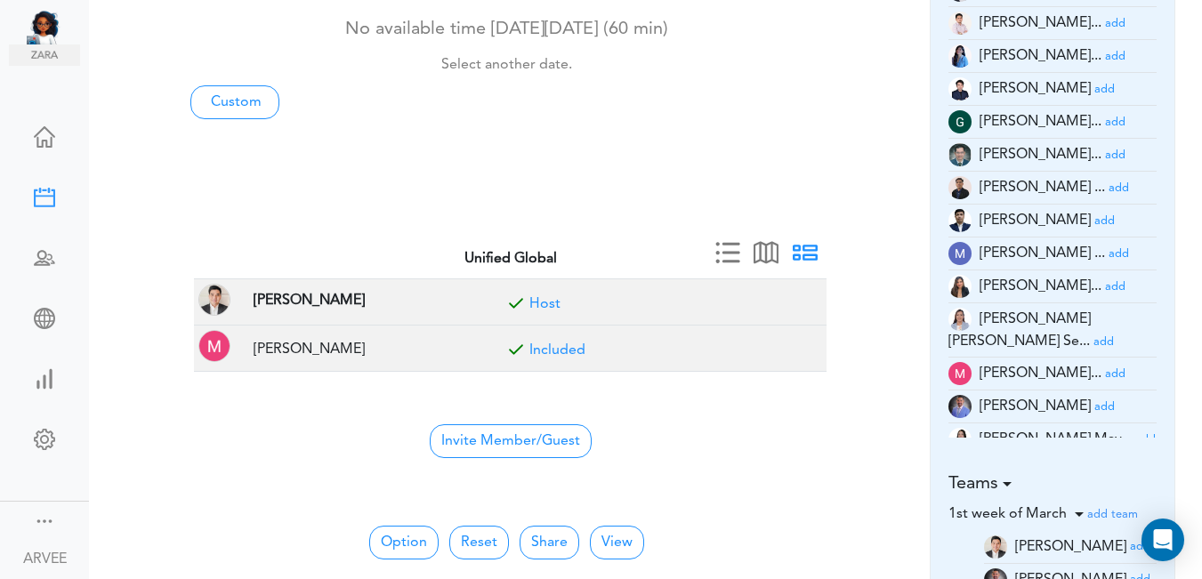
scroll to position [237, 0]
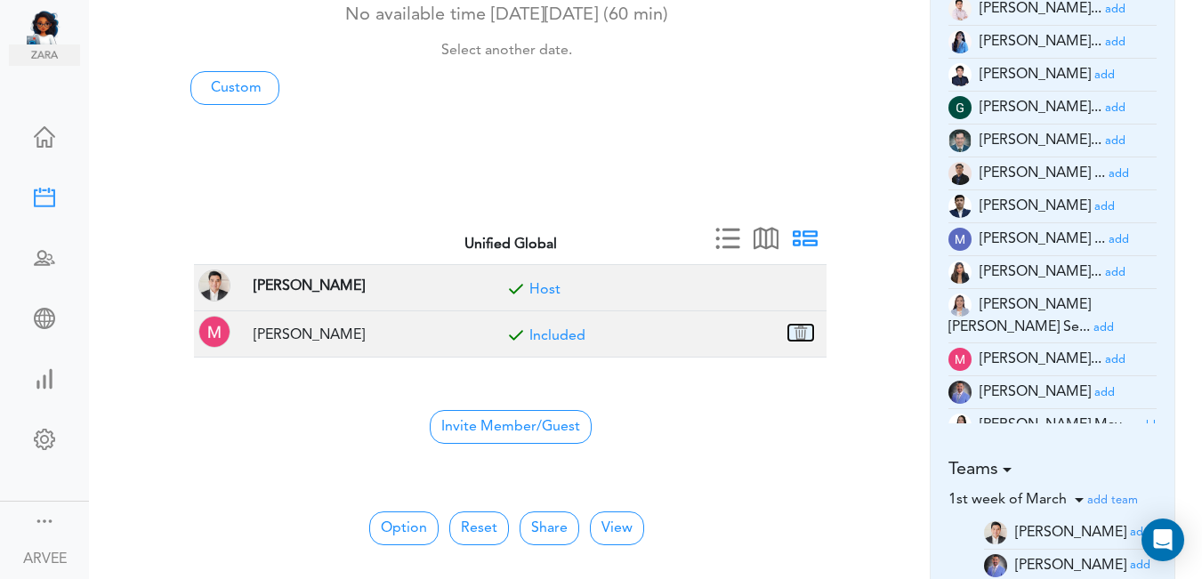
click at [800, 334] on button "button" at bounding box center [800, 333] width 25 height 16
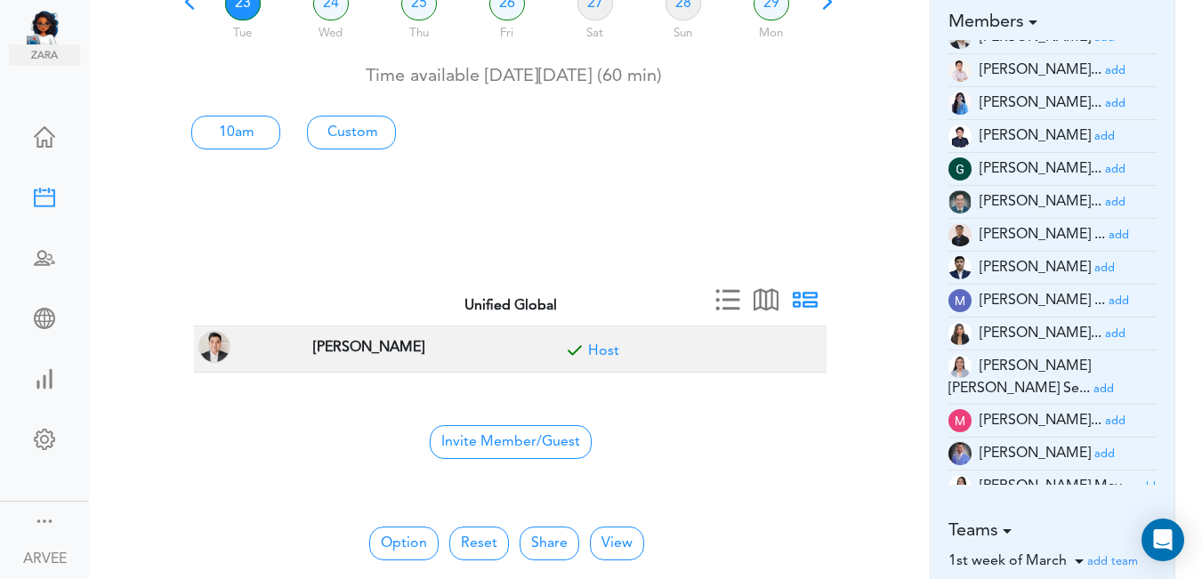
scroll to position [44, 0]
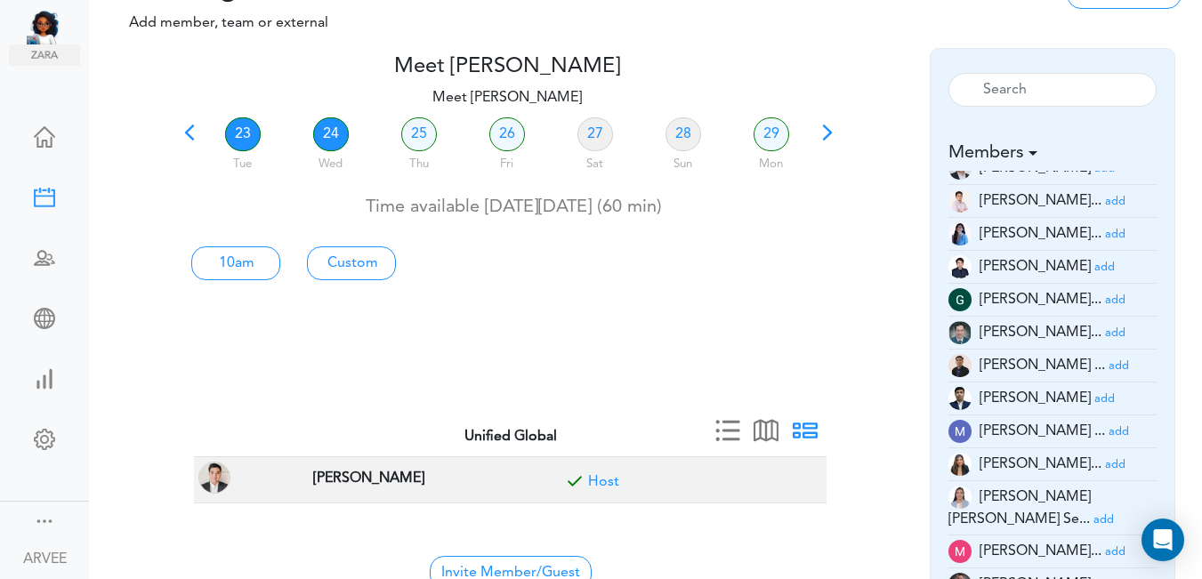
click at [331, 136] on link "24" at bounding box center [331, 134] width 36 height 34
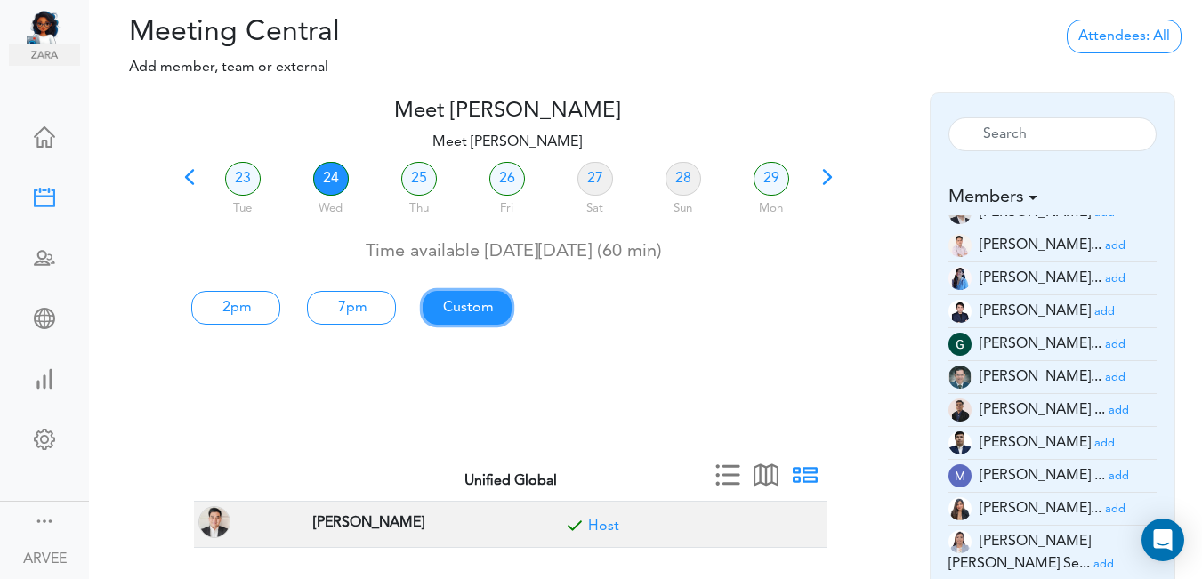
click at [472, 300] on link "Custom" at bounding box center [467, 308] width 89 height 34
type input "Meet [PERSON_NAME]"
type input "[URL][DOMAIN_NAME][SECURITY_DATA]"
type input "[DATE]T14:00"
type input "[DATE]T15:00"
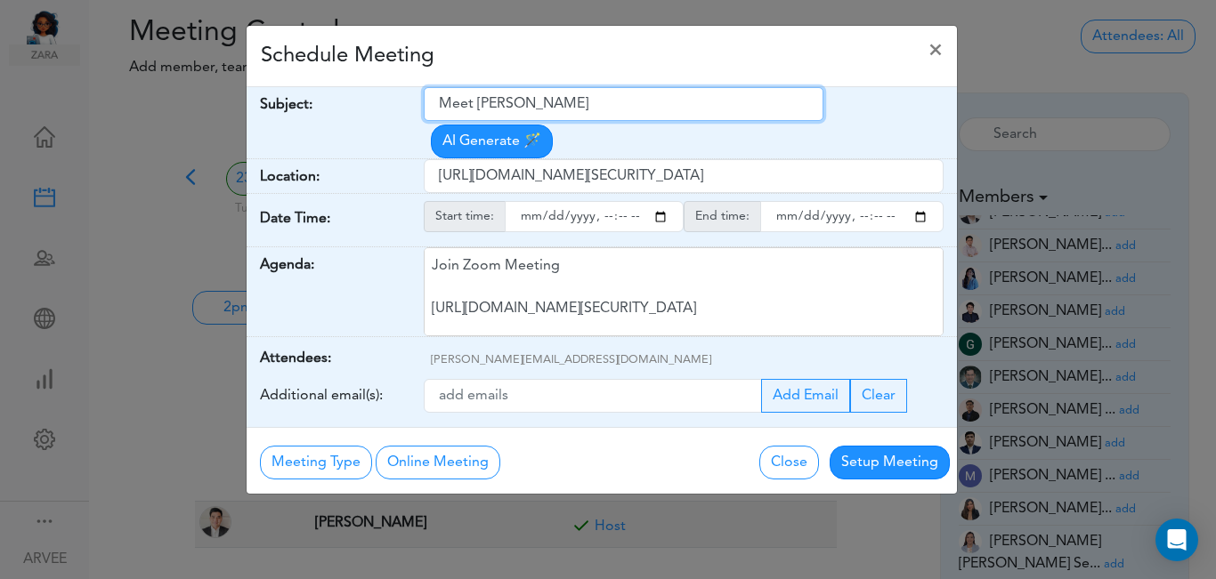
drag, startPoint x: 436, startPoint y: 102, endPoint x: 595, endPoint y: 106, distance: 159.3
click at [630, 101] on input "Meet [PERSON_NAME]" at bounding box center [624, 104] width 400 height 34
paste input "ABG Tax Planning Discussion - [PERSON_NAME]"
type input "ABG Tax Planning Discussion - [PERSON_NAME]"
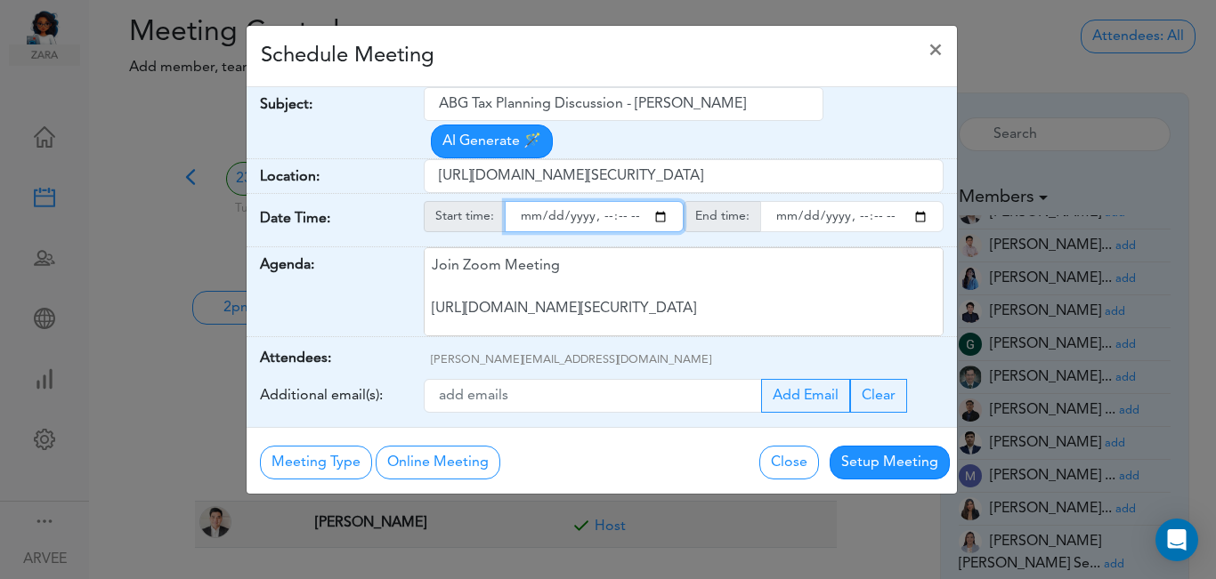
click at [663, 201] on input "starttime" at bounding box center [594, 216] width 179 height 31
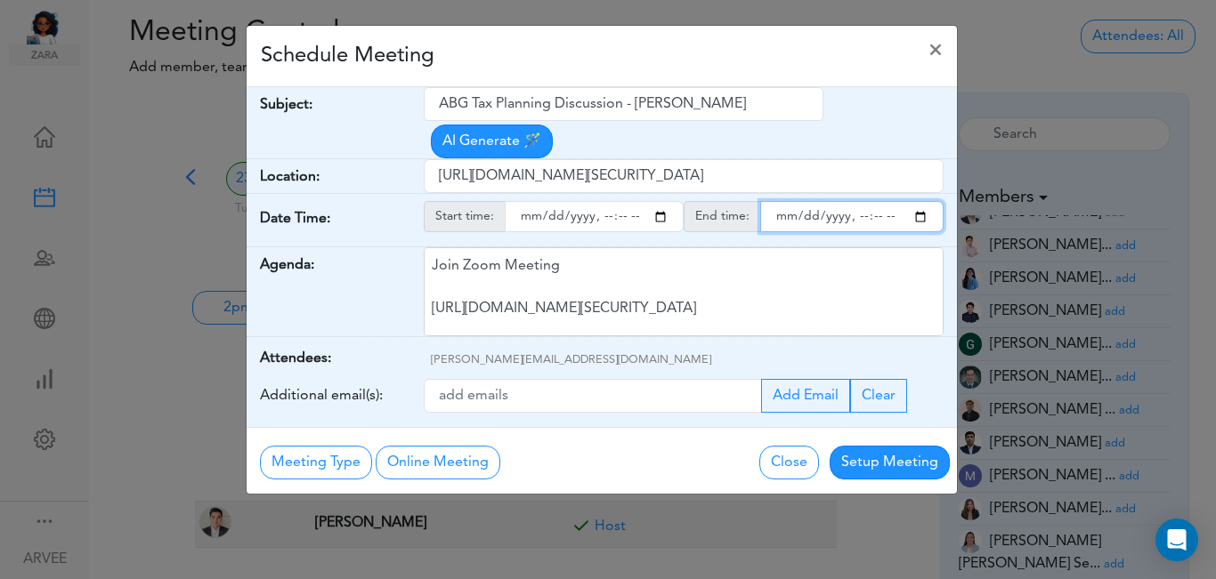
type input "[DATE]T16:00"
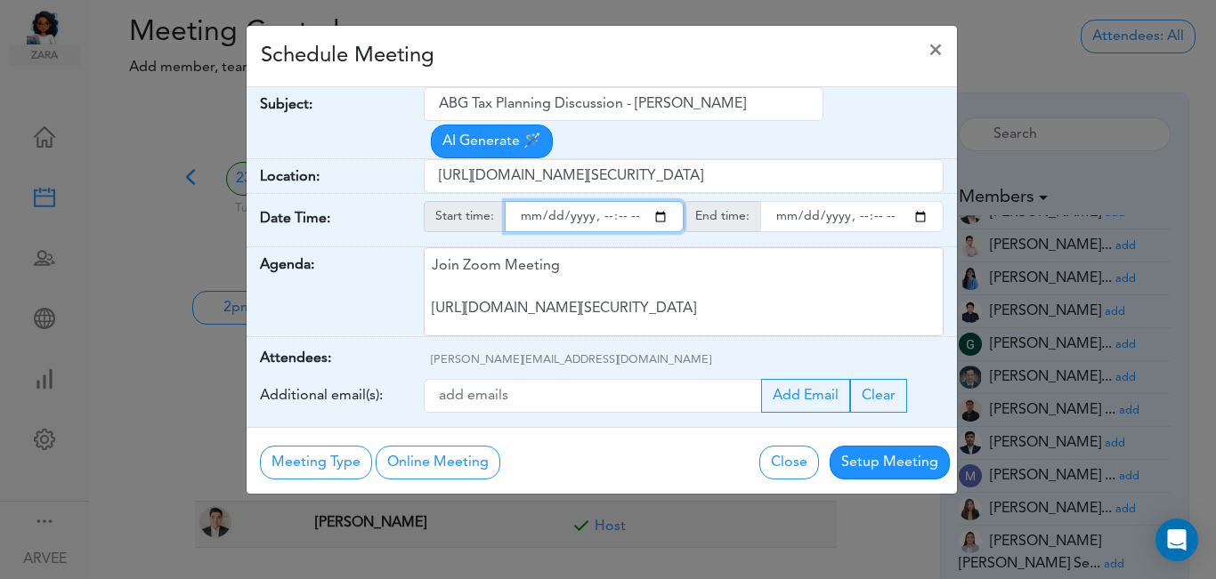
click at [921, 201] on input "endtime" at bounding box center [851, 216] width 183 height 31
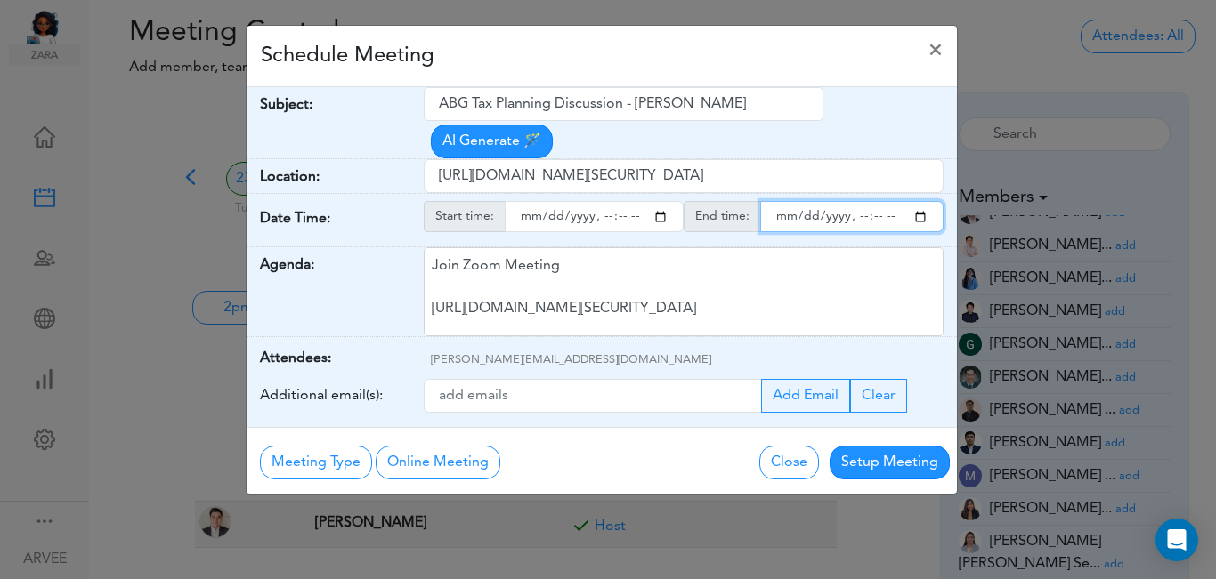
click at [921, 201] on input "endtime" at bounding box center [851, 216] width 183 height 31
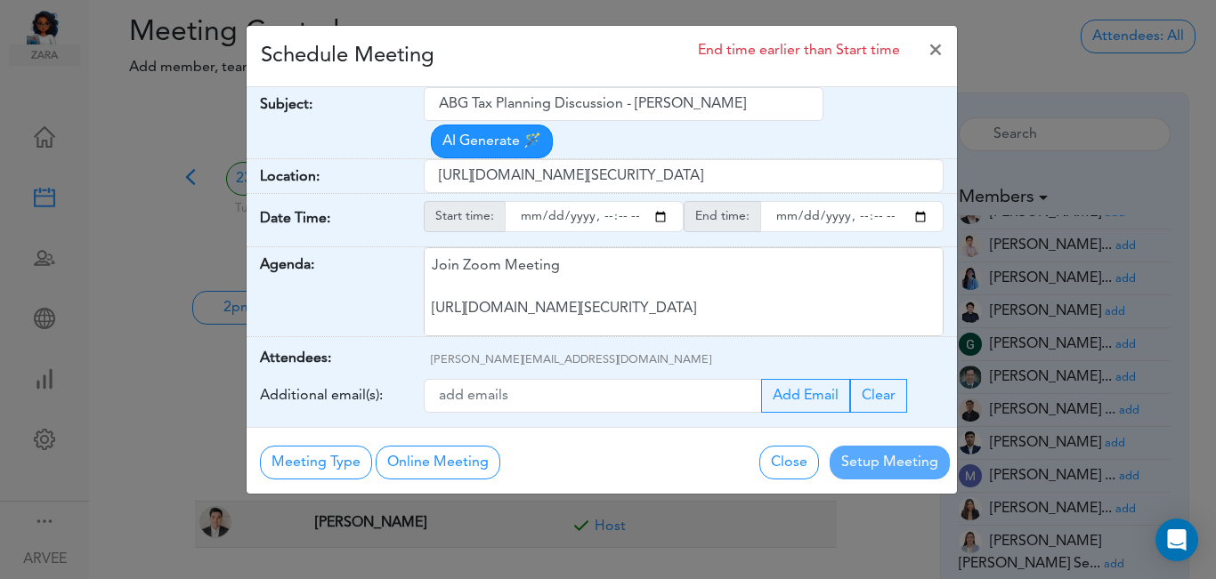
type input "[DATE]T17:00"
click at [515, 51] on div "Schedule Meeting End time earlier than Start time ×" at bounding box center [601, 56] width 710 height 61
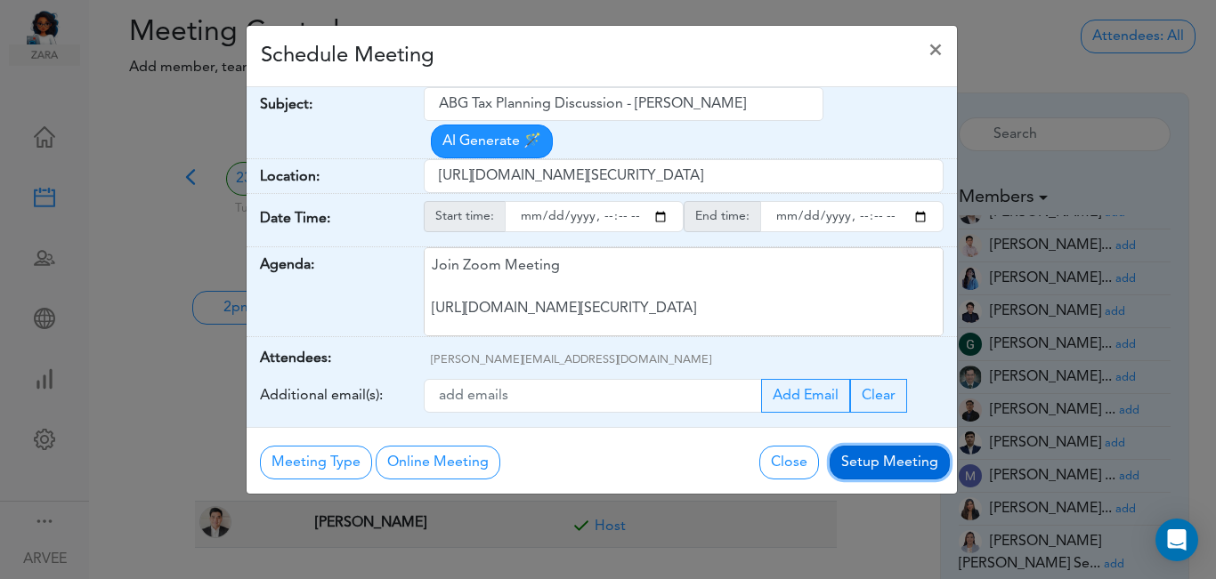
click at [883, 446] on button "Setup Meeting" at bounding box center [889, 463] width 120 height 34
